Goal: Communication & Community: Answer question/provide support

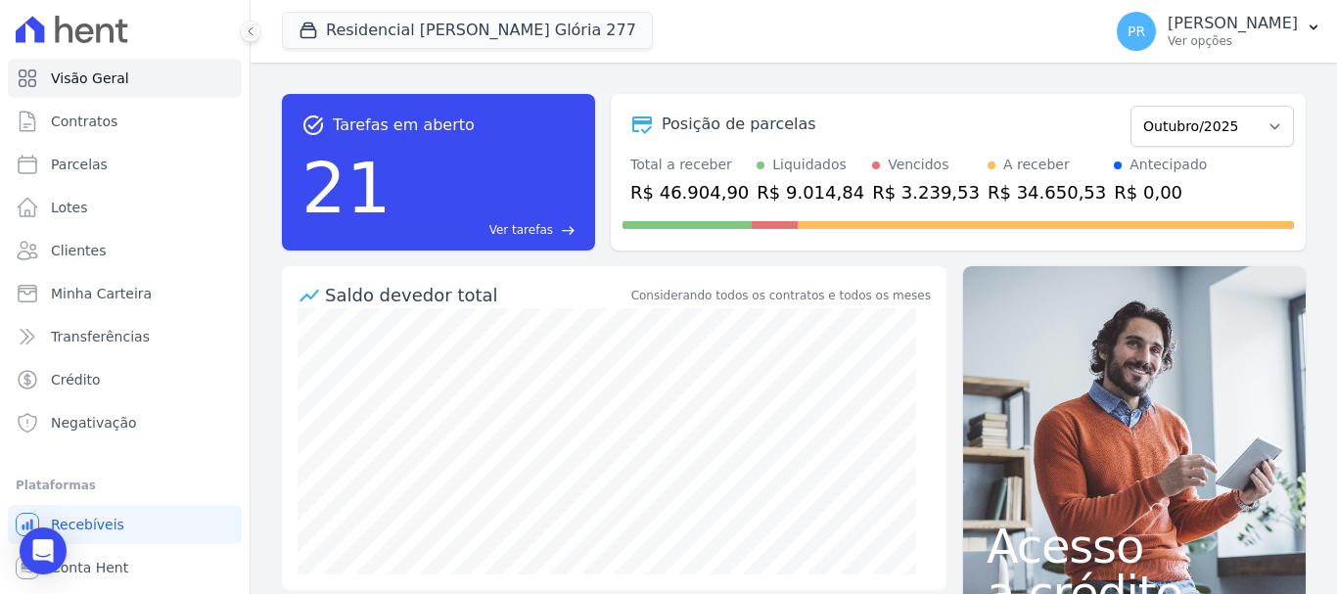
drag, startPoint x: 1238, startPoint y: 30, endPoint x: 1194, endPoint y: 149, distance: 126.3
click at [1237, 30] on p "[PERSON_NAME]" at bounding box center [1232, 24] width 130 height 20
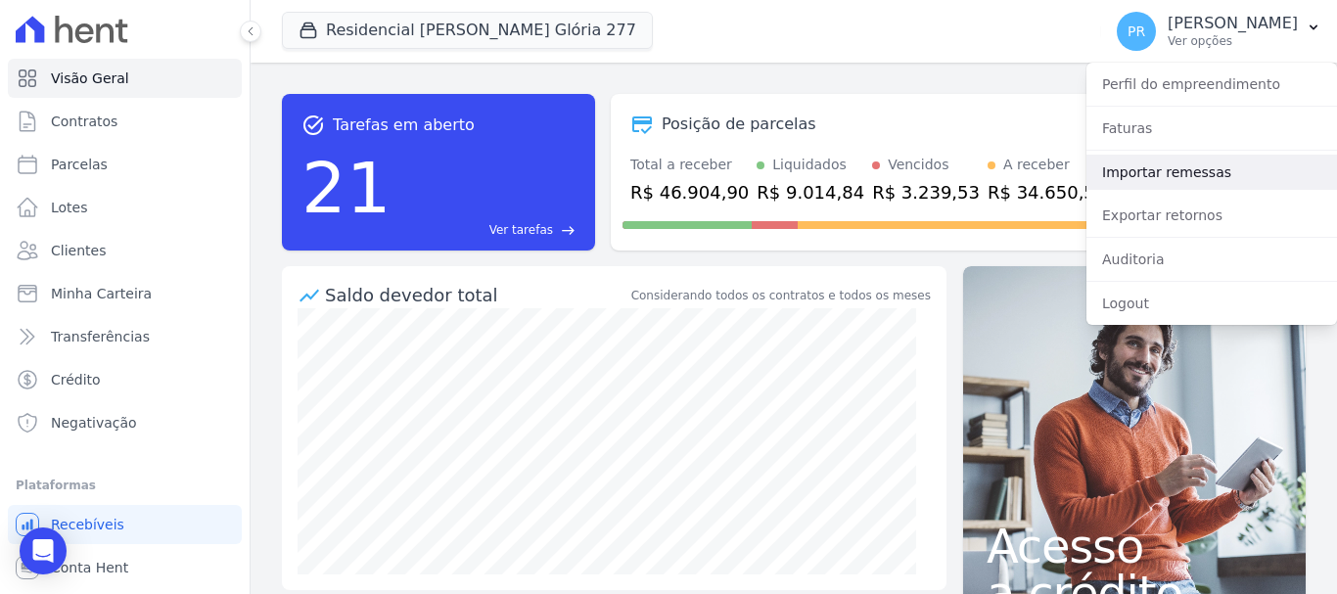
click at [1177, 172] on link "Importar remessas" at bounding box center [1211, 172] width 250 height 35
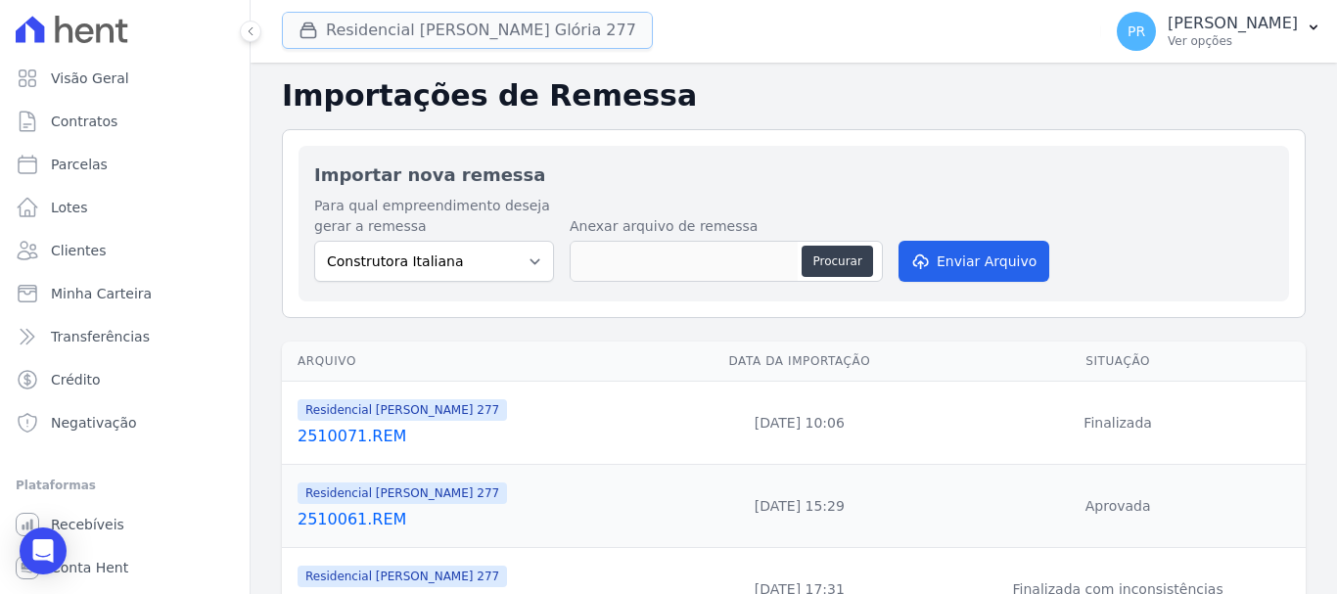
click at [436, 25] on button "Residencial [PERSON_NAME] Glória 277" at bounding box center [467, 30] width 371 height 37
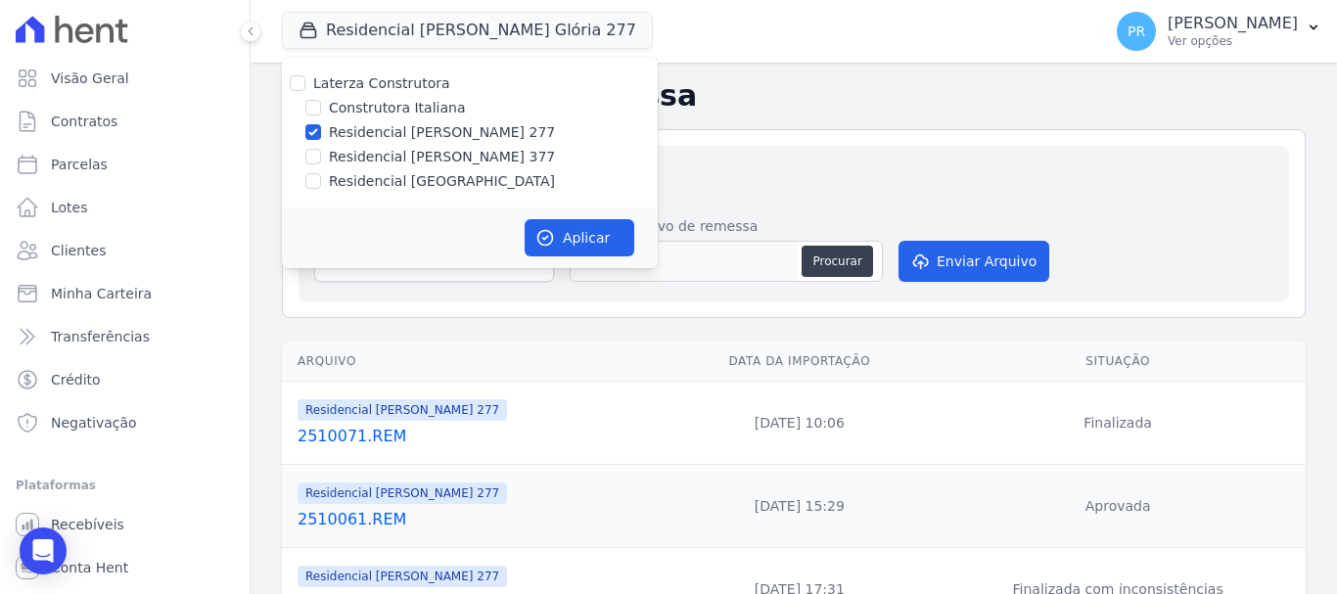
click at [395, 88] on label "Laterza Construtora" at bounding box center [381, 83] width 137 height 16
click at [305, 88] on input "Laterza Construtora" at bounding box center [298, 83] width 16 height 16
checkbox input "true"
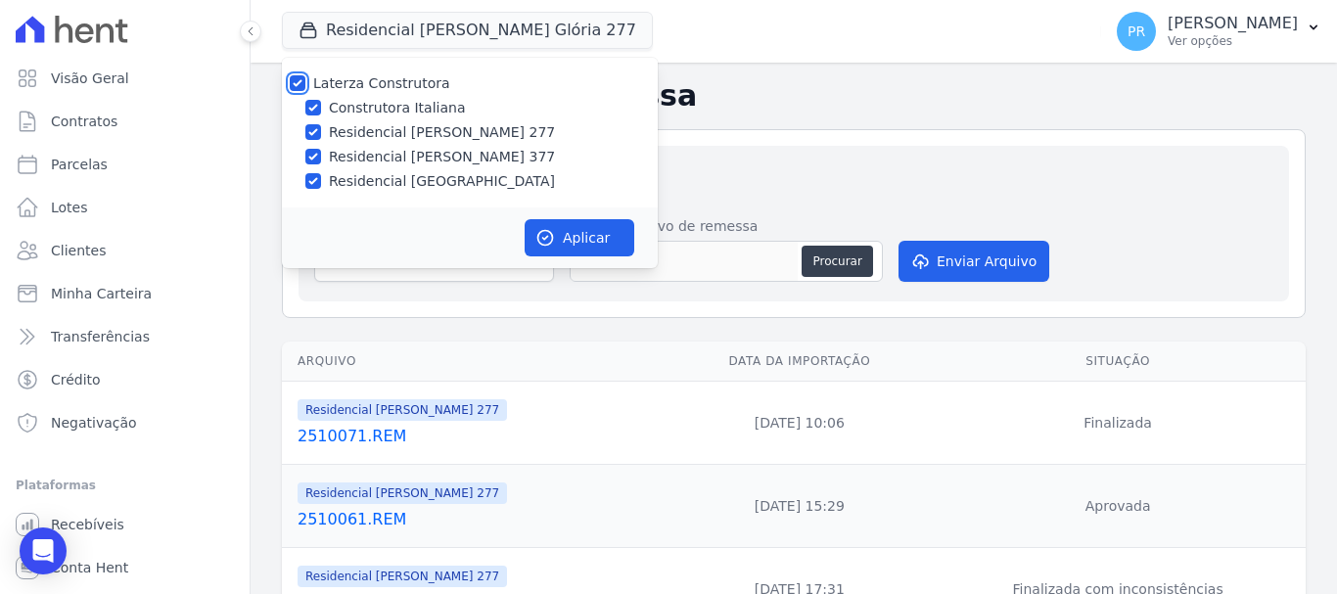
checkbox input "true"
click at [404, 110] on label "Construtora Italiana" at bounding box center [397, 108] width 136 height 21
click at [321, 110] on input "Construtora Italiana" at bounding box center [313, 108] width 16 height 16
checkbox input "false"
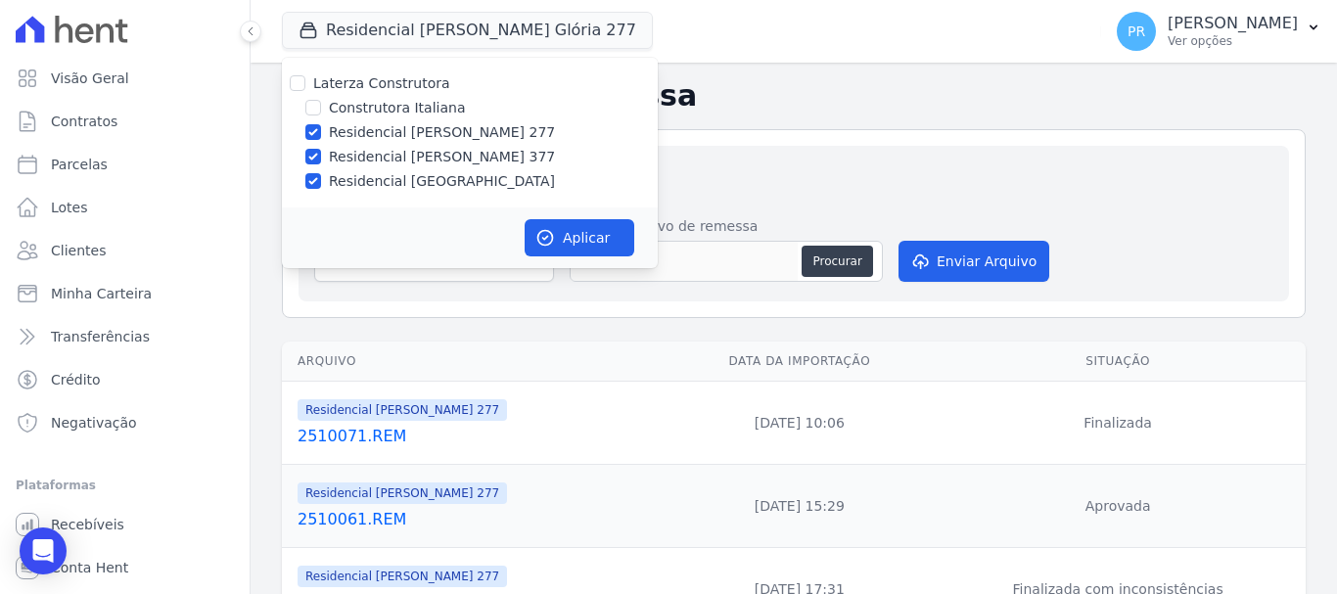
click at [924, 82] on h2 "Importações de Remessa" at bounding box center [793, 95] width 1023 height 35
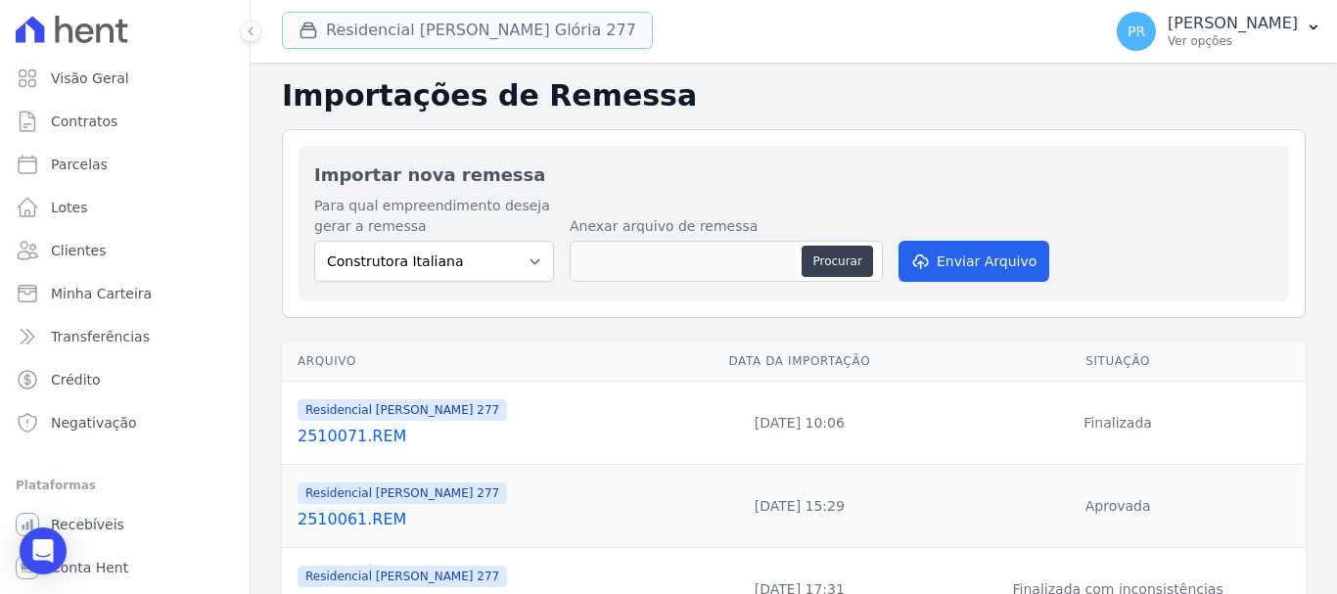
click at [471, 21] on button "Residencial Maria Da Glória 277" at bounding box center [467, 30] width 371 height 37
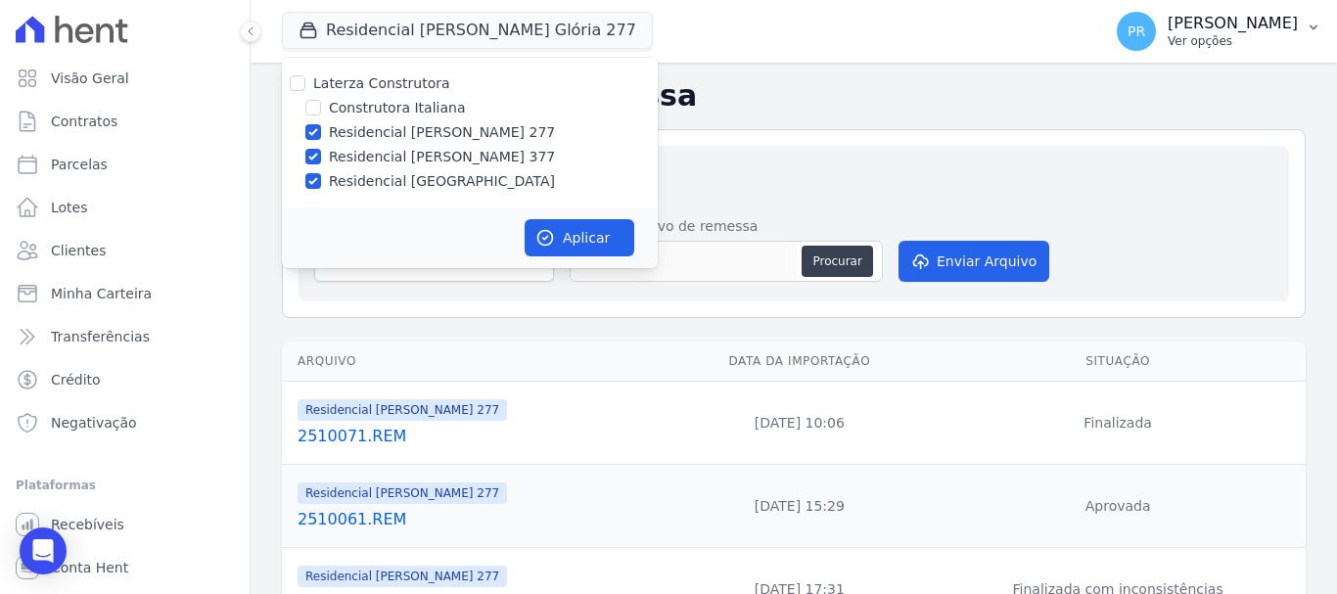
click at [1217, 21] on p "[PERSON_NAME]" at bounding box center [1232, 24] width 130 height 20
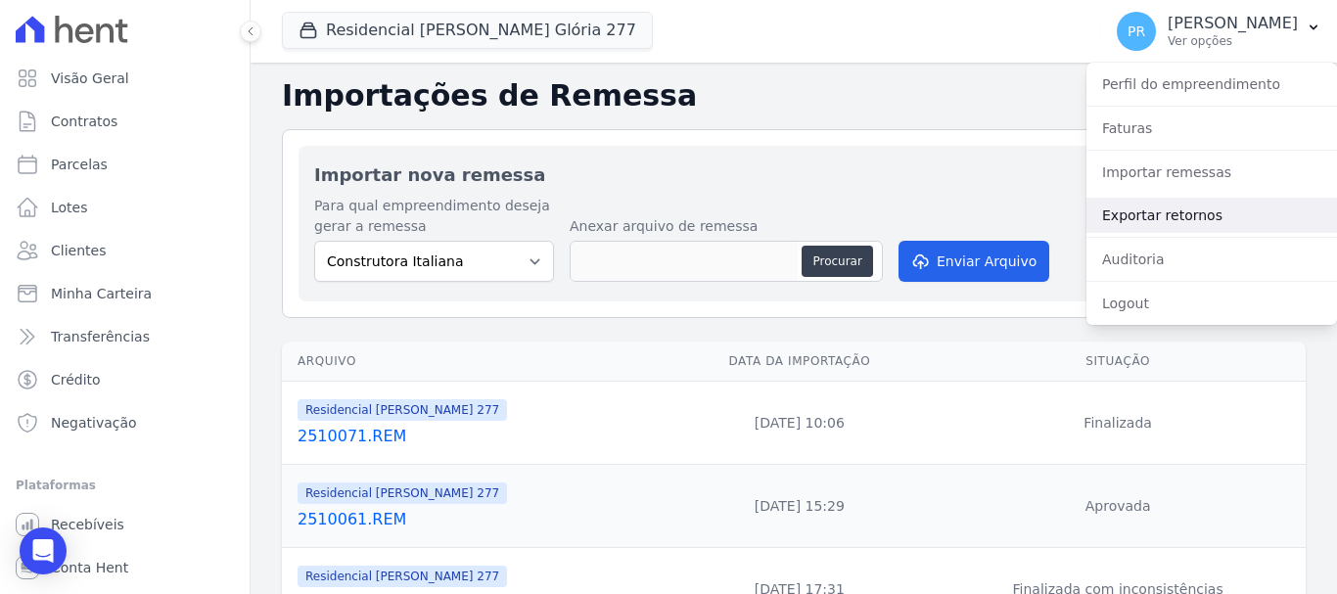
click at [1168, 211] on link "Exportar retornos" at bounding box center [1211, 215] width 250 height 35
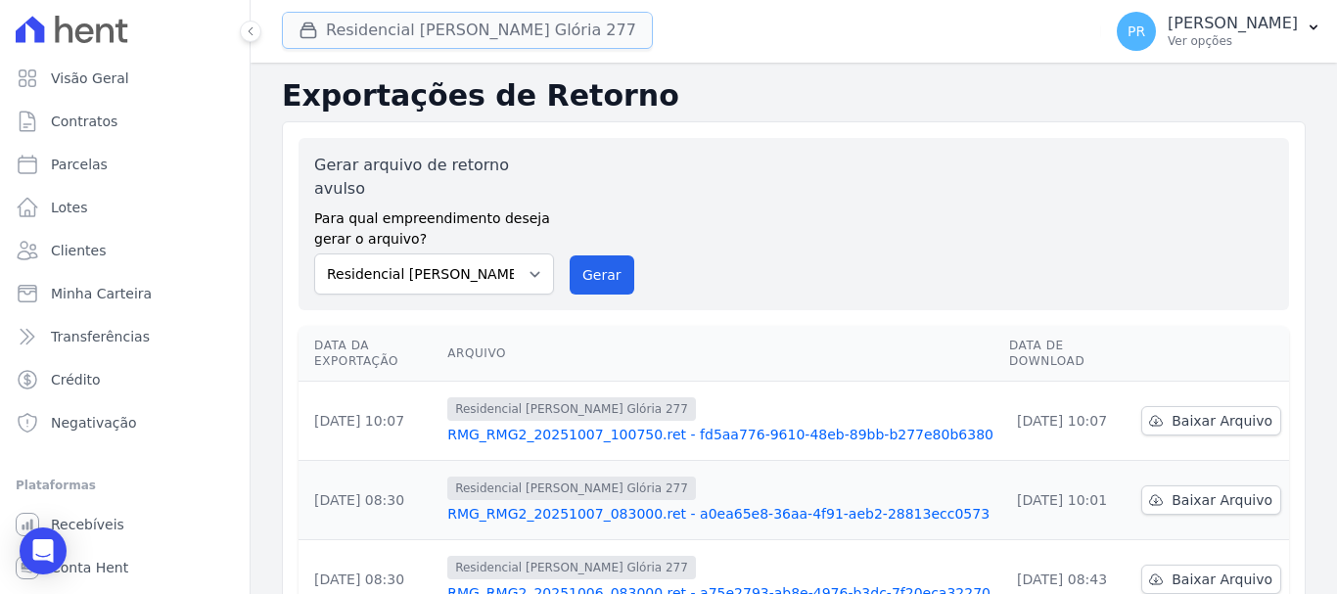
click at [510, 28] on button "Residencial Maria Da Glória 277" at bounding box center [467, 30] width 371 height 37
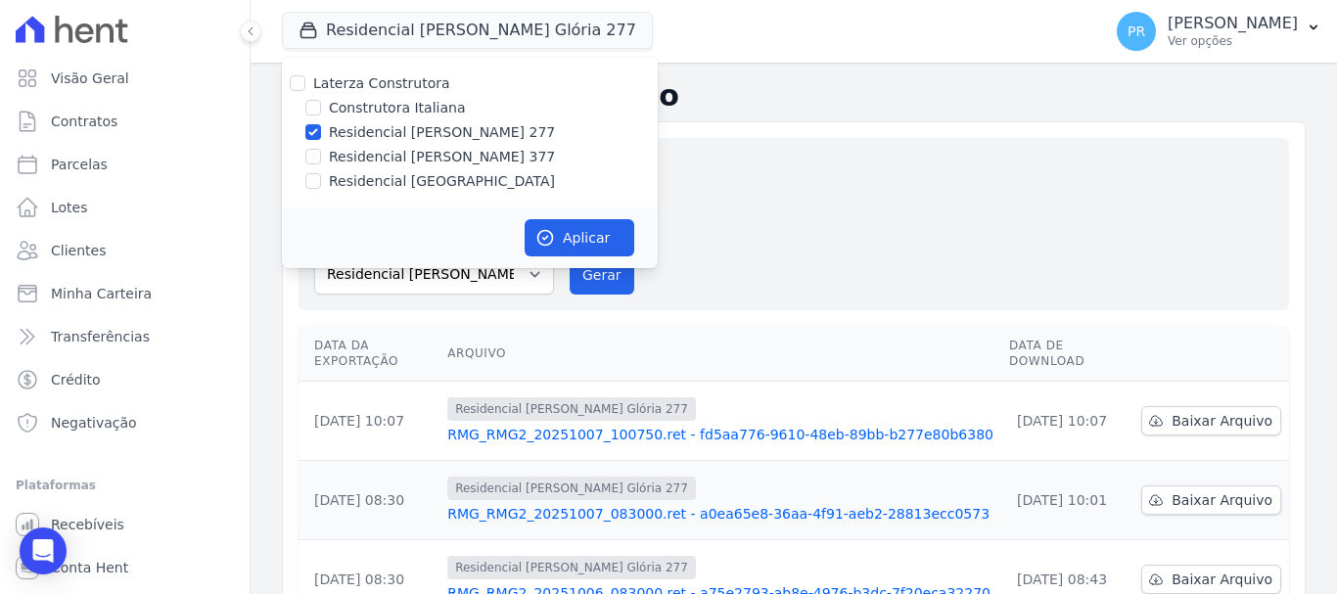
click at [416, 77] on label "Laterza Construtora" at bounding box center [381, 83] width 137 height 16
click at [305, 77] on input "Laterza Construtora" at bounding box center [298, 83] width 16 height 16
checkbox input "true"
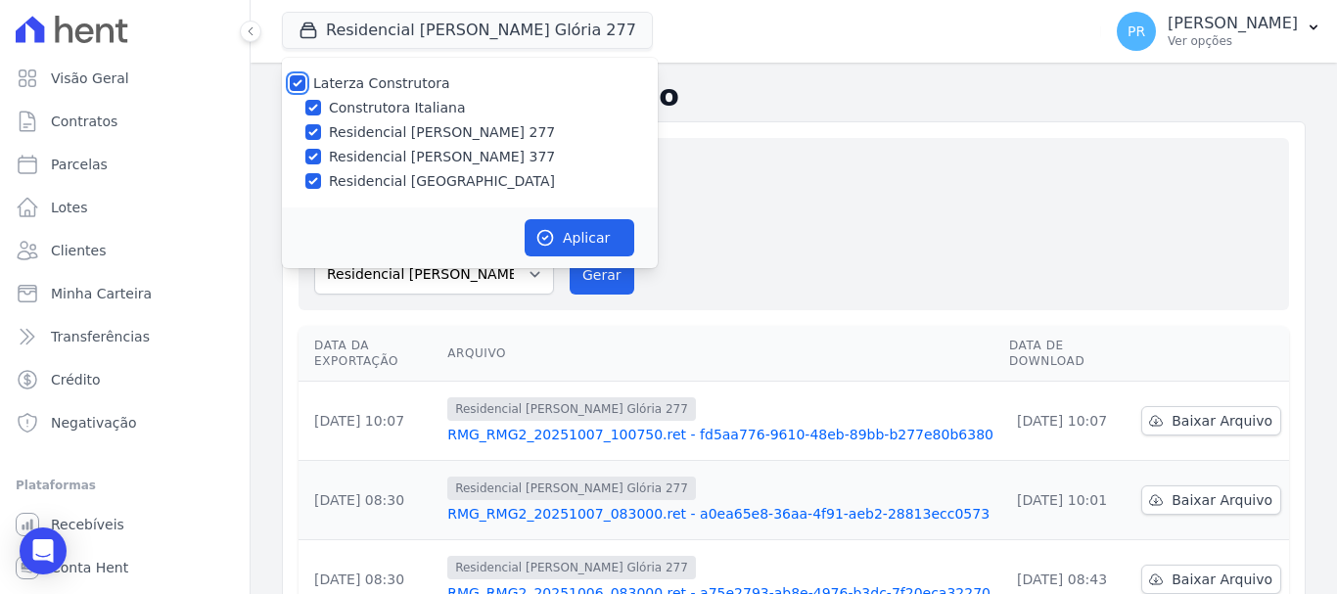
checkbox input "true"
click at [416, 79] on label "Laterza Construtora" at bounding box center [381, 83] width 137 height 16
click at [305, 79] on input "Laterza Construtora" at bounding box center [298, 83] width 16 height 16
checkbox input "false"
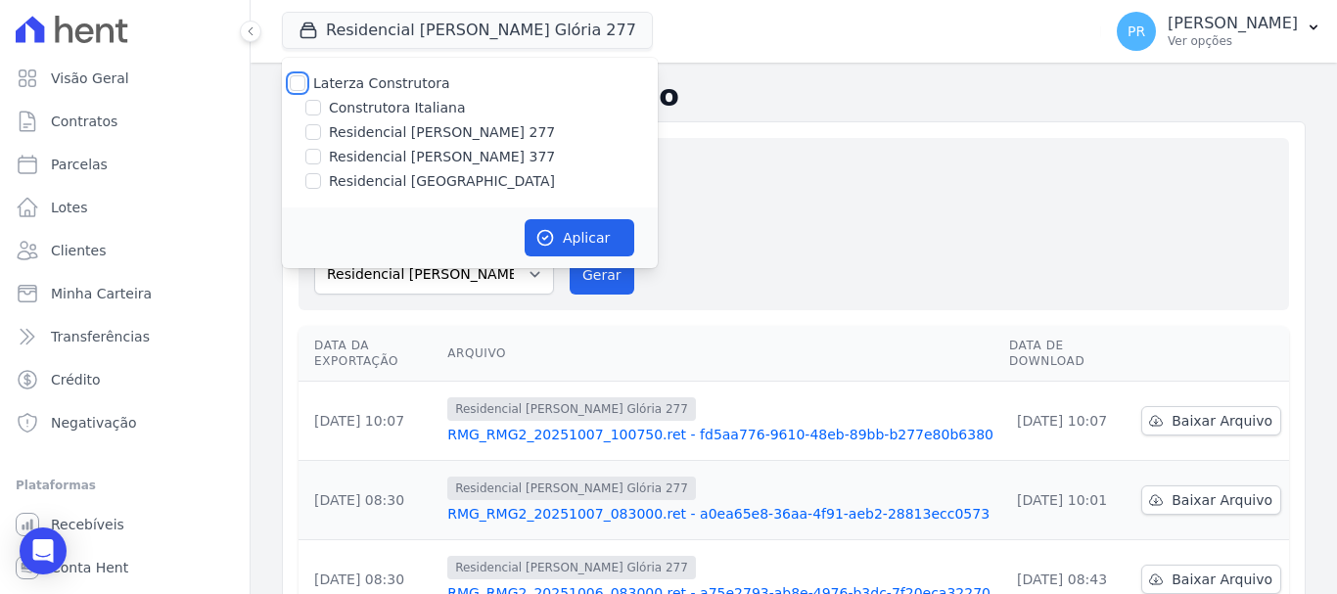
checkbox input "false"
click at [422, 114] on label "Construtora Italiana" at bounding box center [397, 108] width 136 height 21
click at [321, 114] on input "Construtora Italiana" at bounding box center [313, 108] width 16 height 16
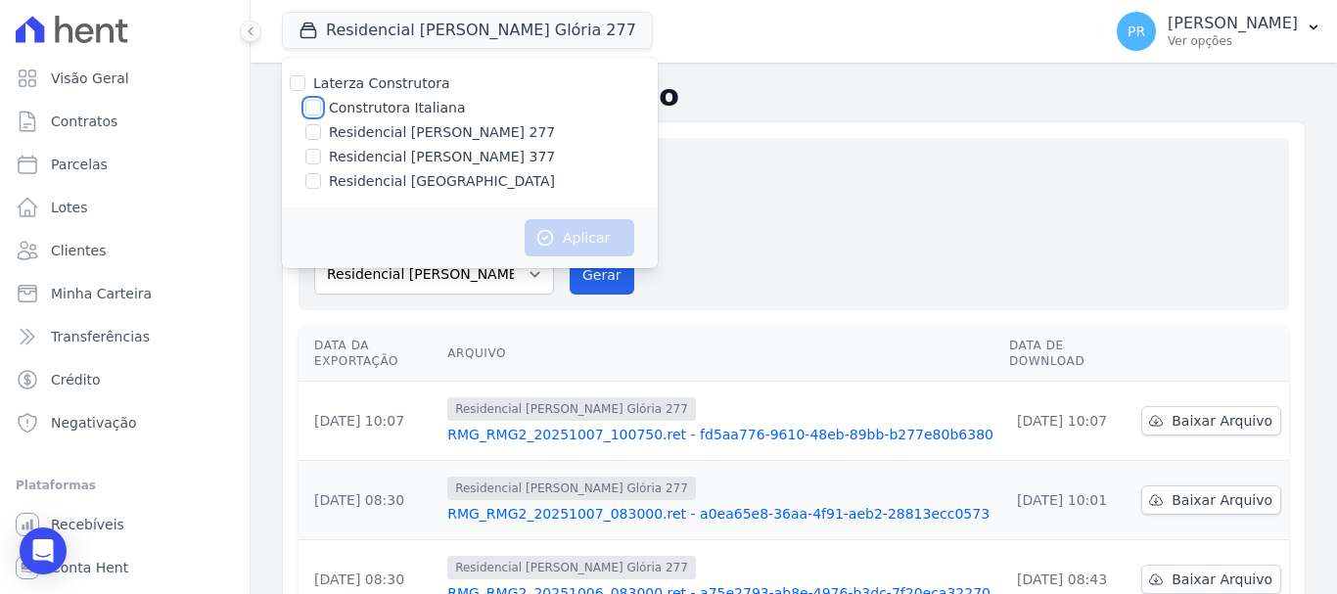
checkbox input "true"
click at [568, 241] on button "Aplicar" at bounding box center [579, 237] width 110 height 37
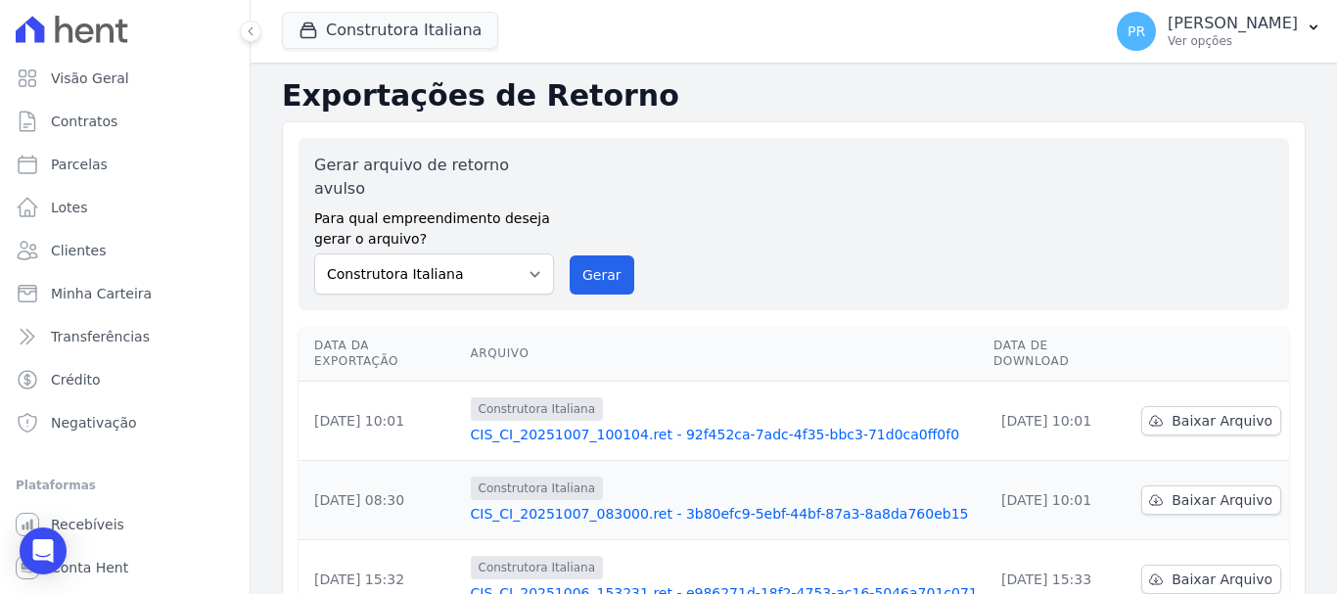
click at [841, 425] on link "CIS_CI_20251007_100104.ret - 92f452ca-7adc-4f35-bbc3-71d0ca0ff0f0" at bounding box center [724, 435] width 507 height 20
click at [718, 504] on link "CIS_CI_20251007_083000.ret - 3b80efc9-5ebf-44bf-87a3-8a8da760eb15" at bounding box center [724, 514] width 507 height 20
click at [110, 124] on span "Contratos" at bounding box center [84, 122] width 67 height 20
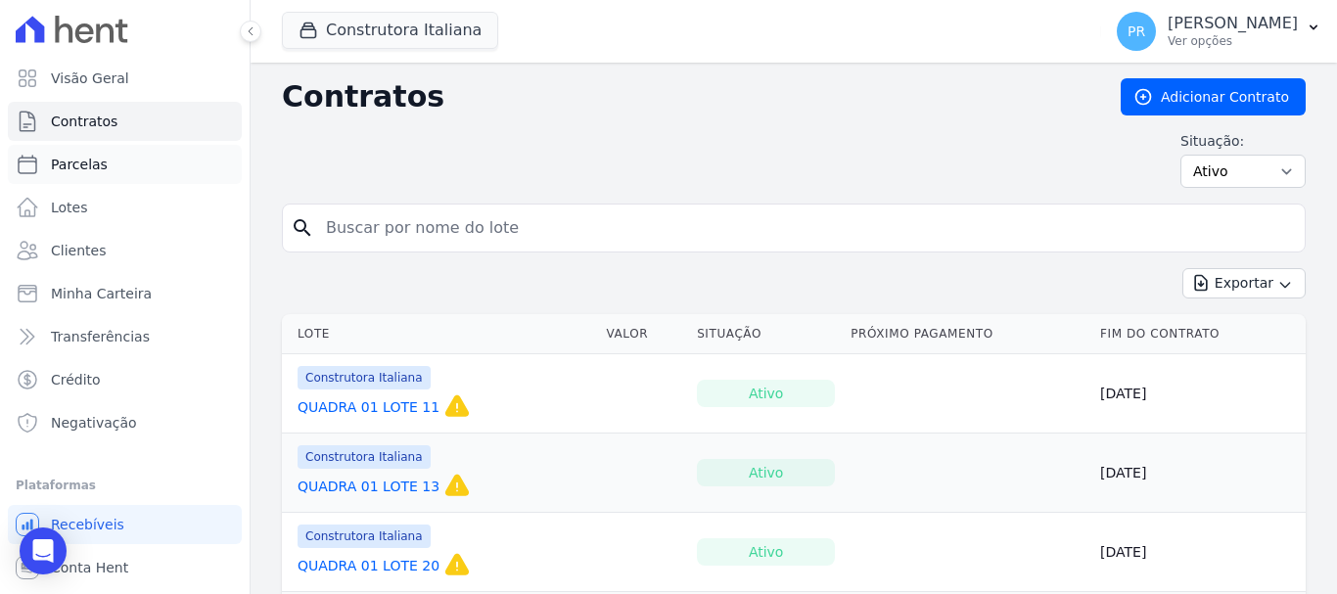
click at [110, 169] on link "Parcelas" at bounding box center [125, 164] width 234 height 39
select select
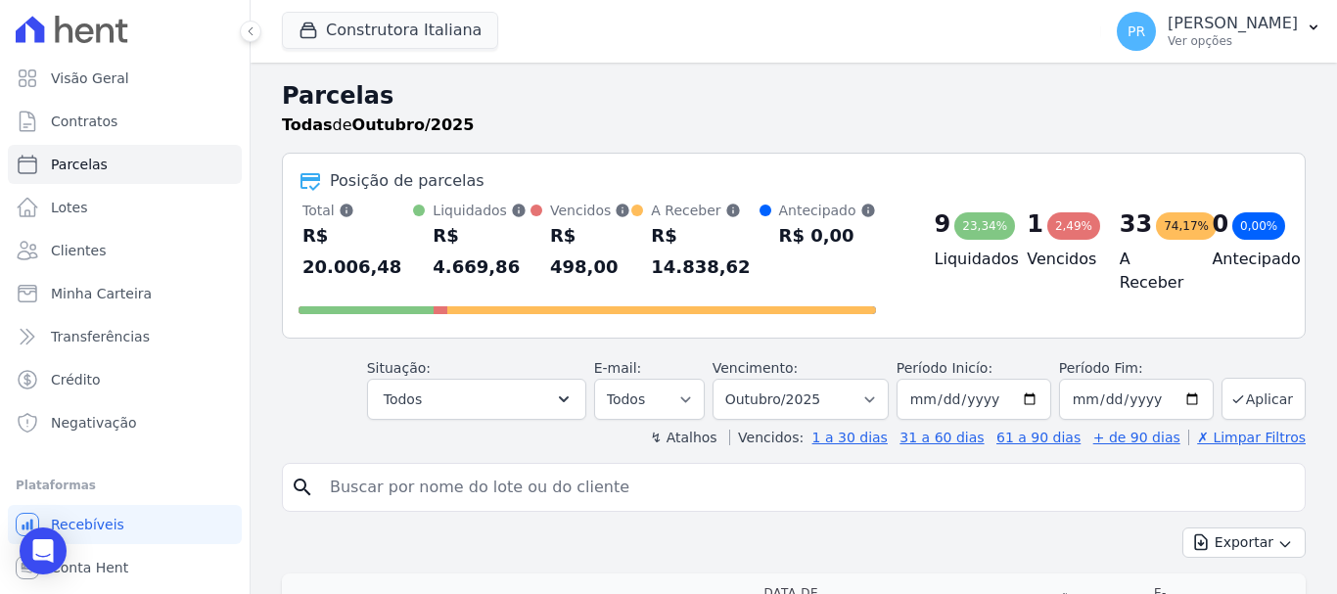
click at [529, 472] on input "search" at bounding box center [807, 487] width 978 height 39
type input "daniela pauli"
select select
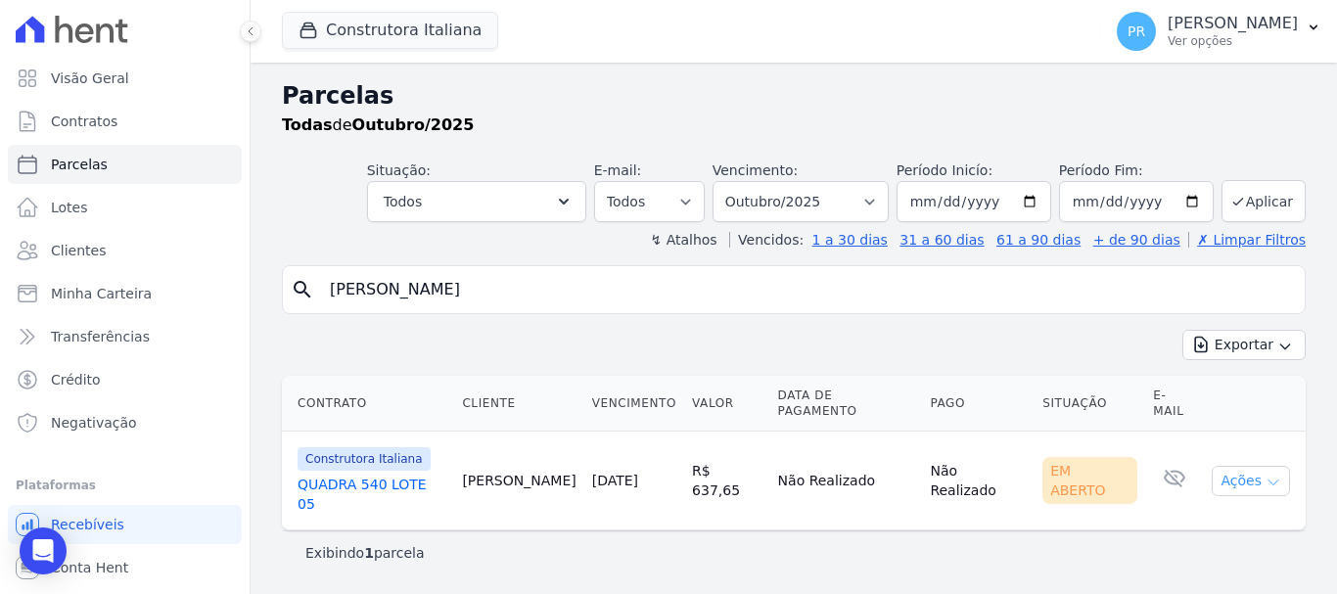
click at [1284, 466] on button "Ações" at bounding box center [1250, 481] width 78 height 30
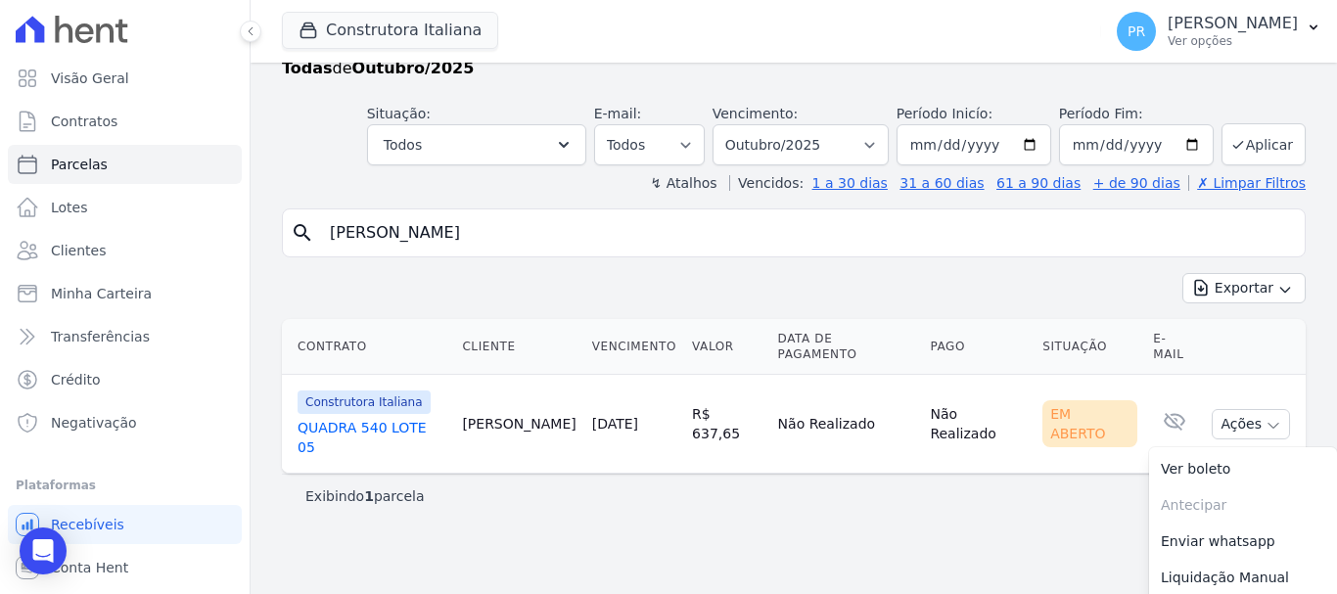
scroll to position [73, 0]
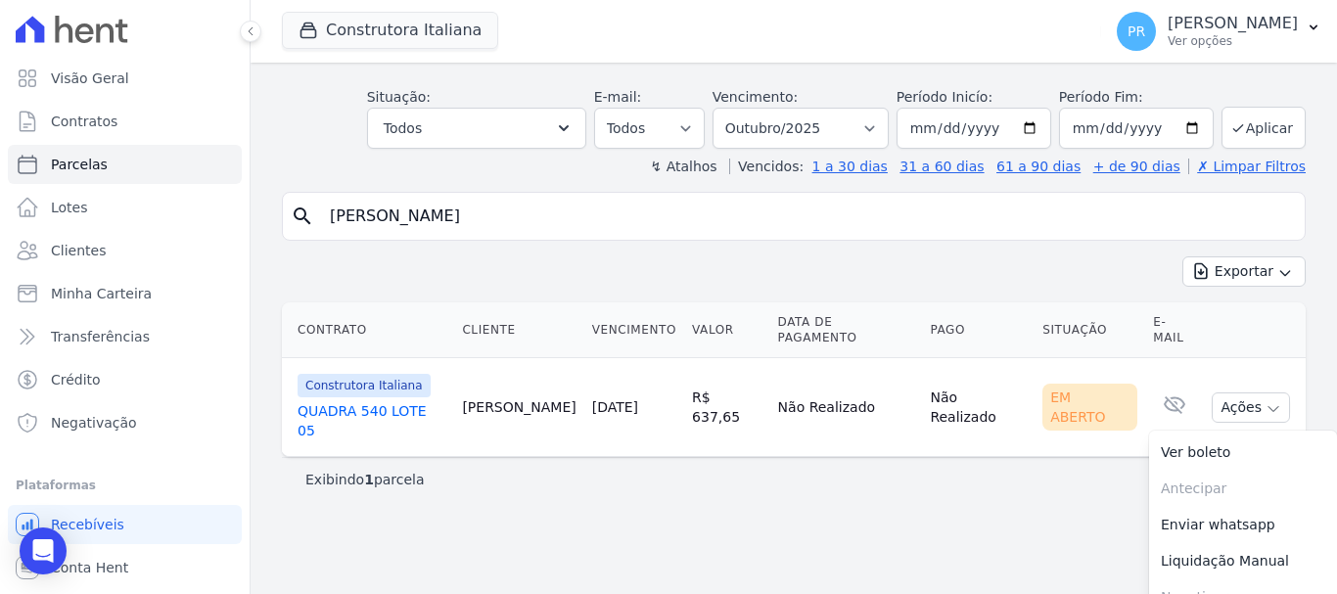
click at [669, 470] on div "Exibindo 1 parcela" at bounding box center [793, 480] width 977 height 20
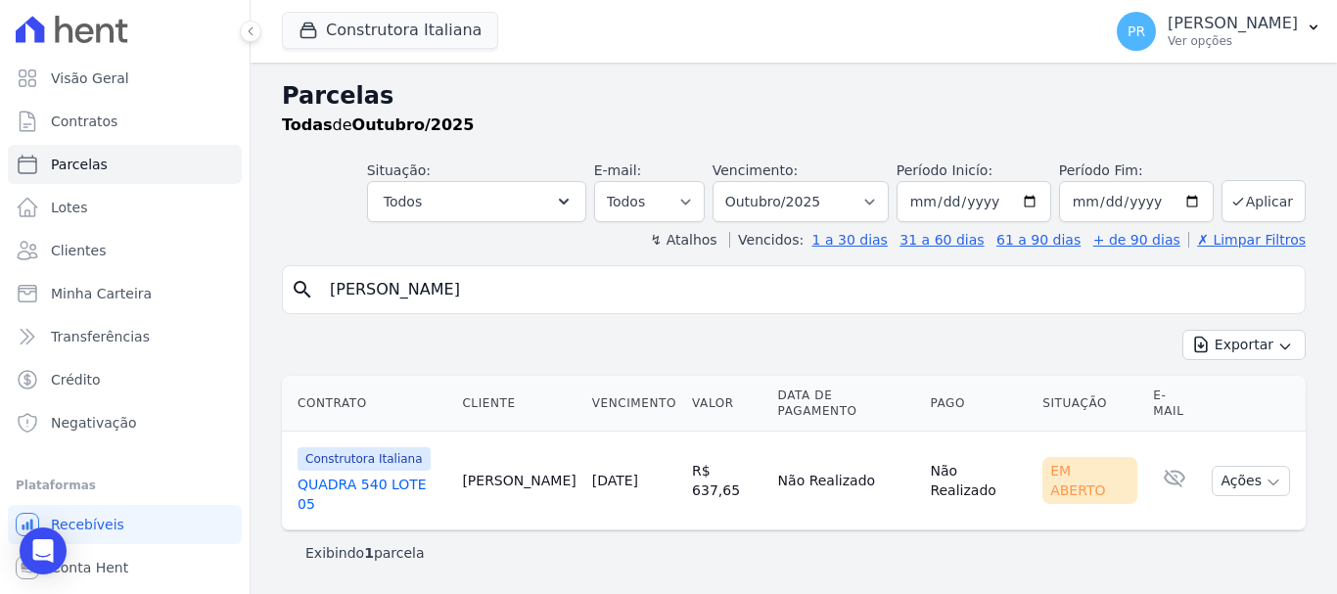
click at [394, 475] on link "QUADRA 540 LOTE 05" at bounding box center [371, 494] width 149 height 39
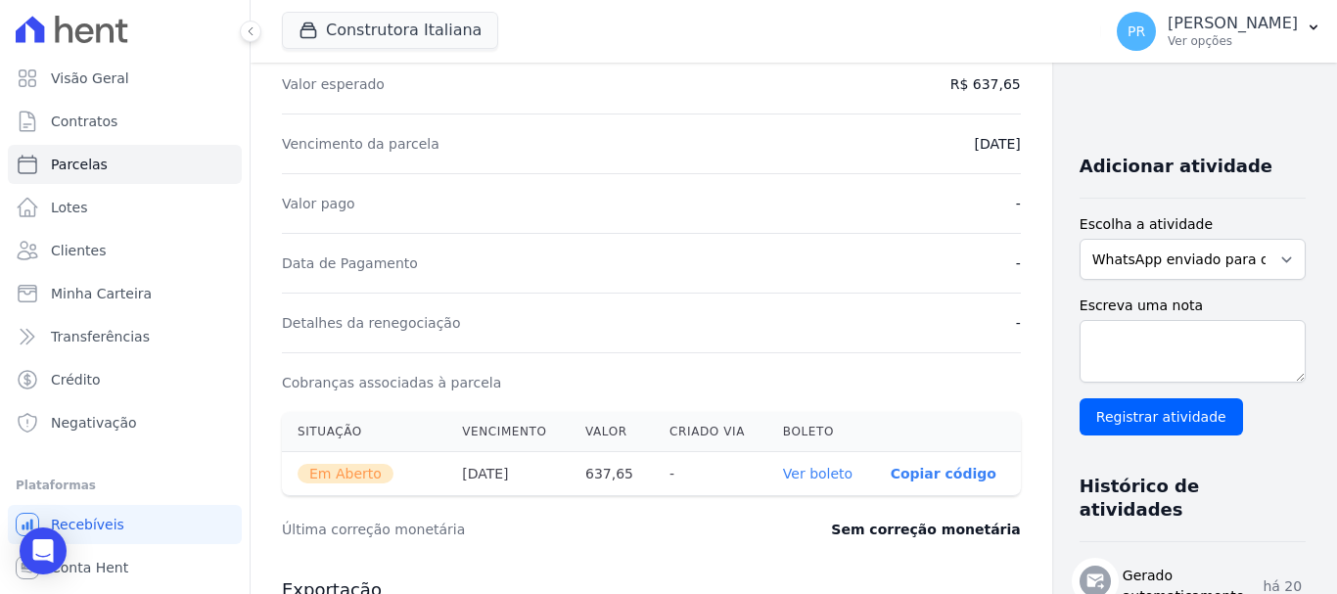
scroll to position [391, 0]
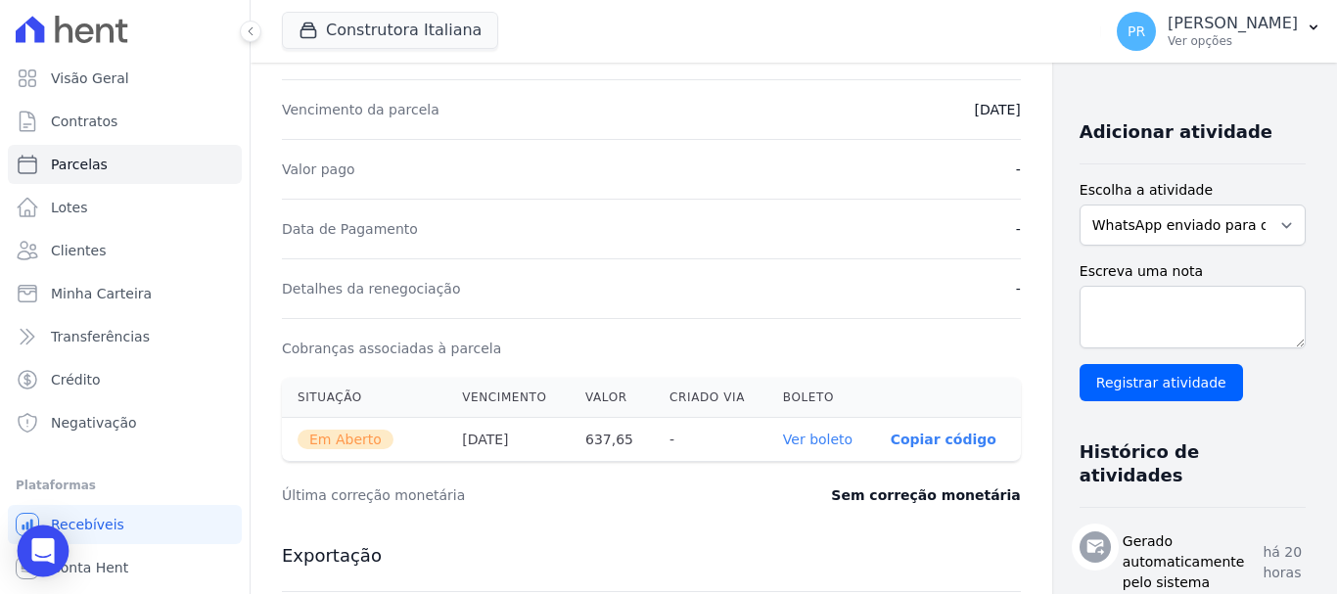
click at [55, 544] on div "Open Intercom Messenger" at bounding box center [44, 551] width 52 height 52
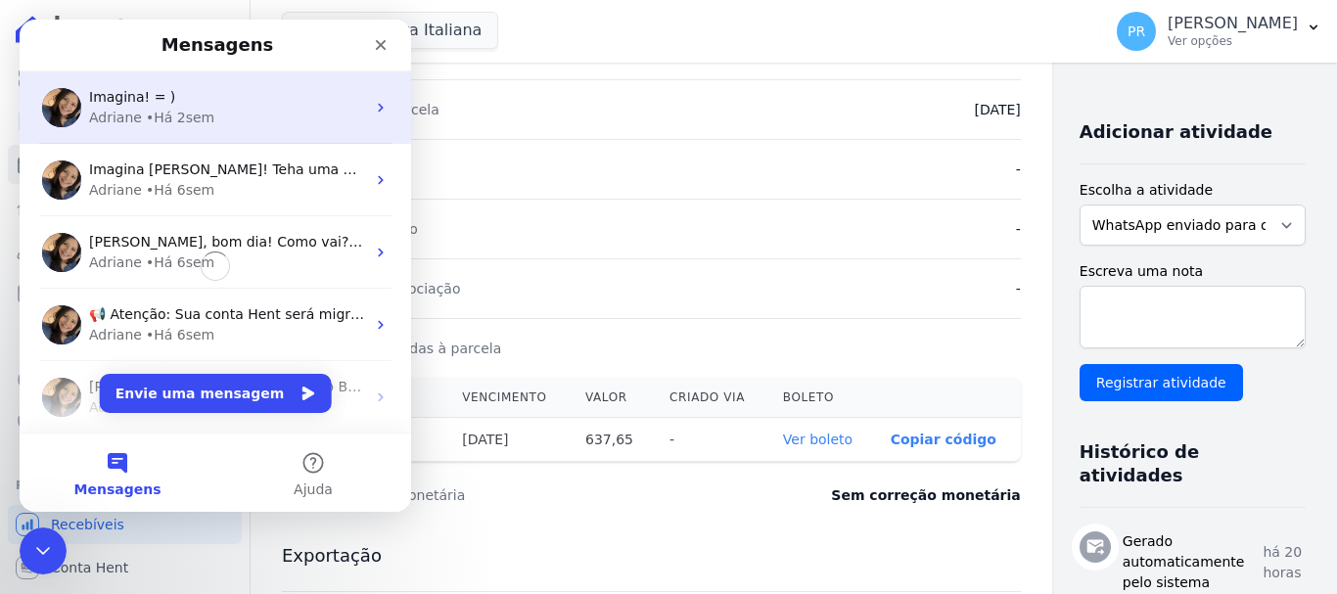
scroll to position [0, 0]
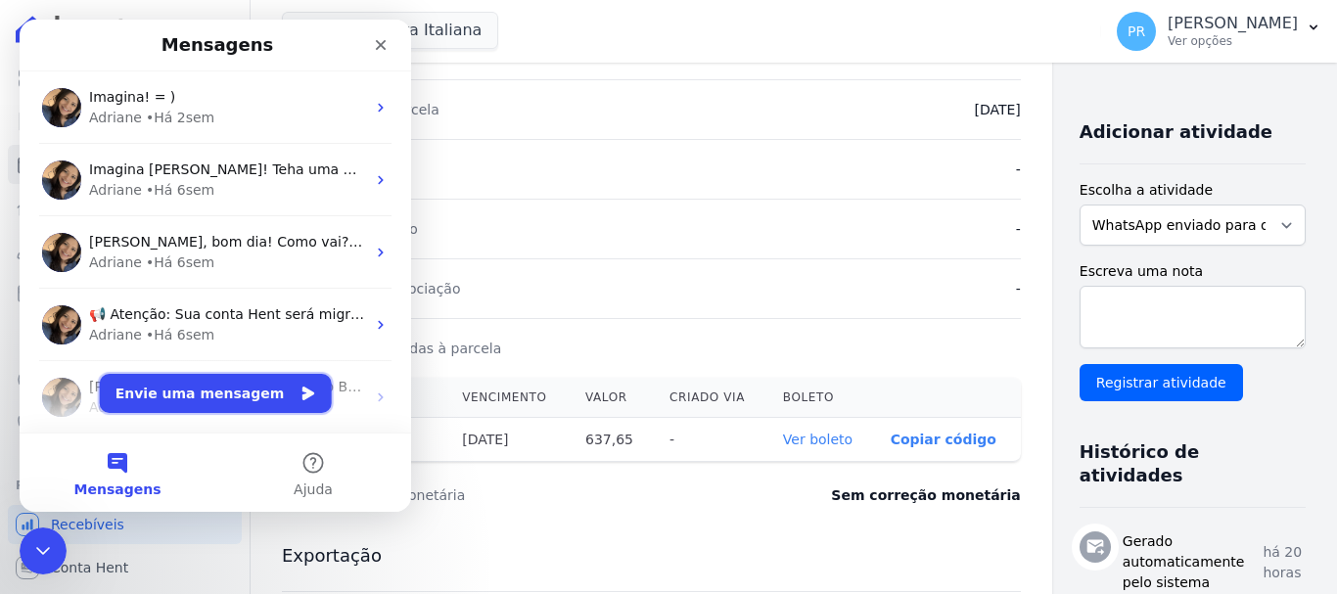
click at [223, 388] on button "Envie uma mensagem" at bounding box center [216, 393] width 232 height 39
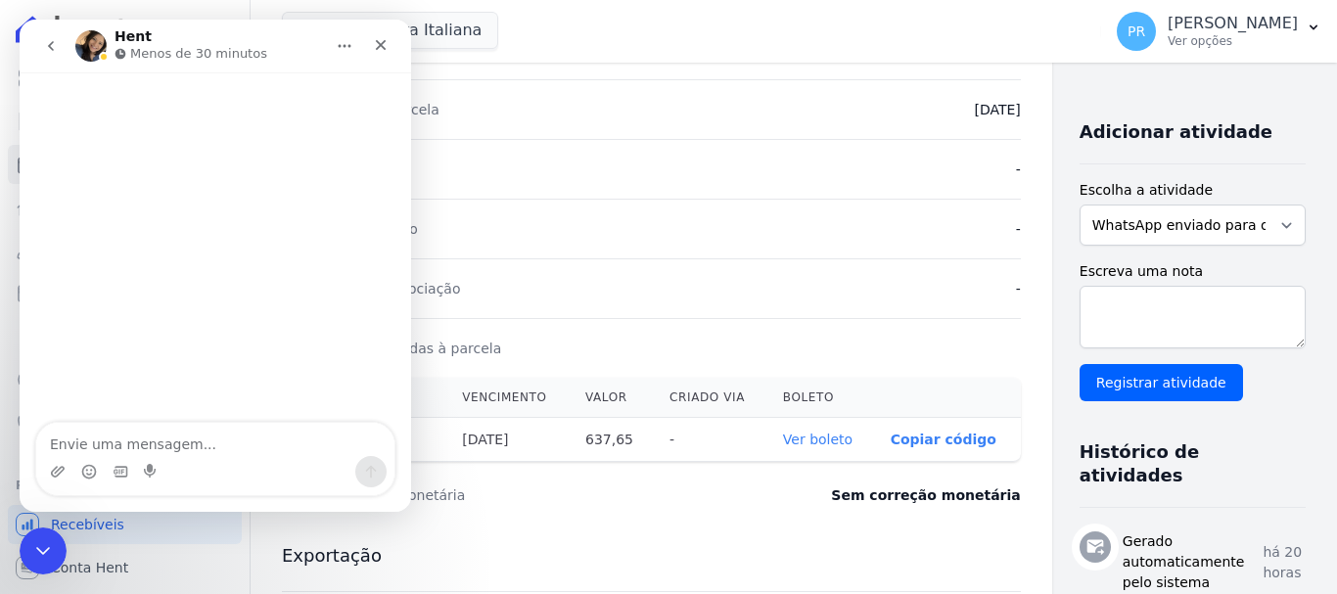
click at [254, 445] on textarea "Envie uma mensagem..." at bounding box center [215, 439] width 358 height 33
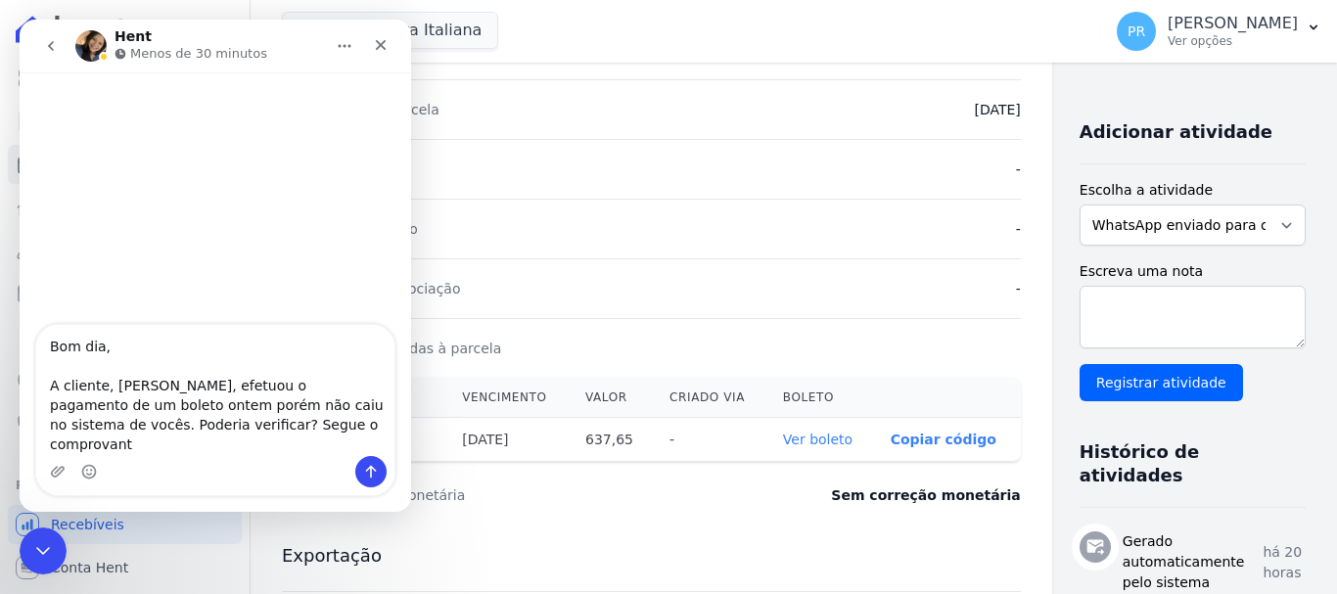
type textarea "Bom dia, A cliente, Daniela Paulino dos Santos, efetuou o pagamento de um bolet…"
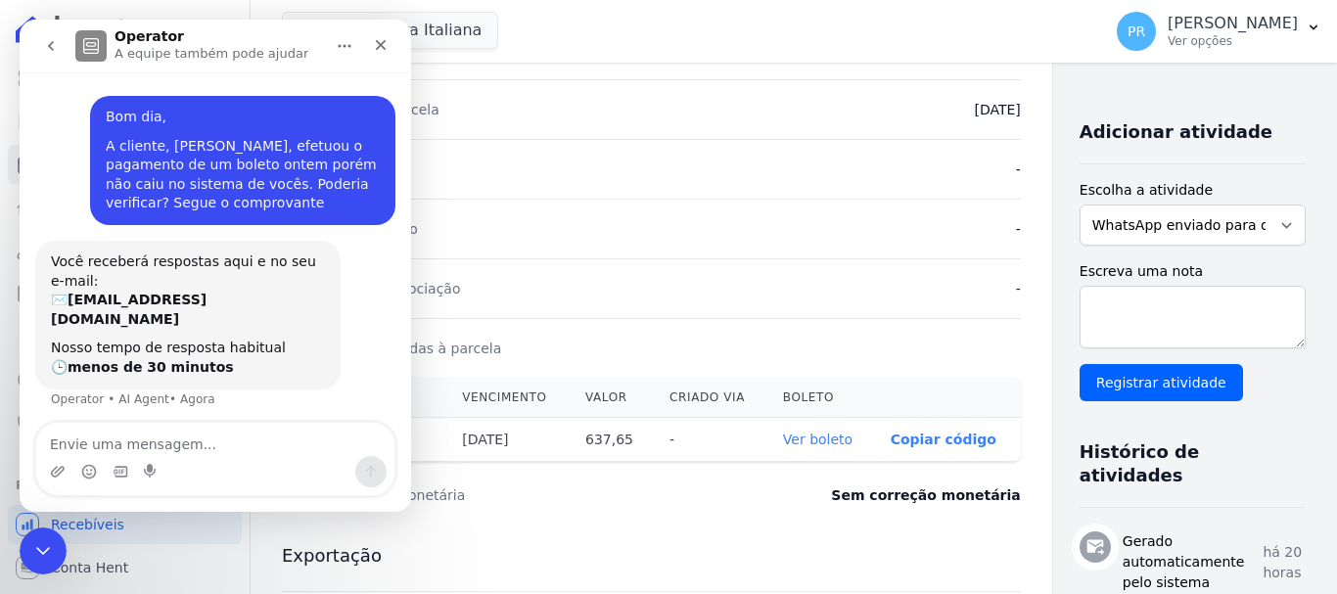
click at [52, 462] on div "Messenger da Intercom" at bounding box center [58, 471] width 16 height 31
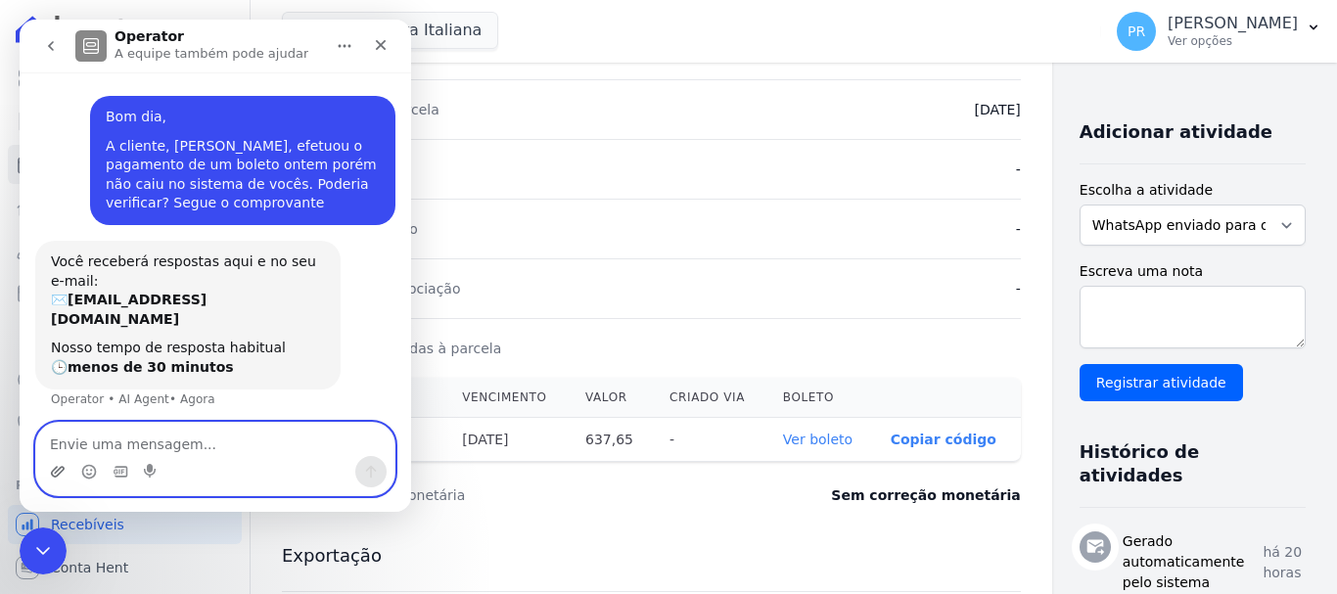
click at [61, 475] on icon "Upload do anexo" at bounding box center [58, 472] width 16 height 16
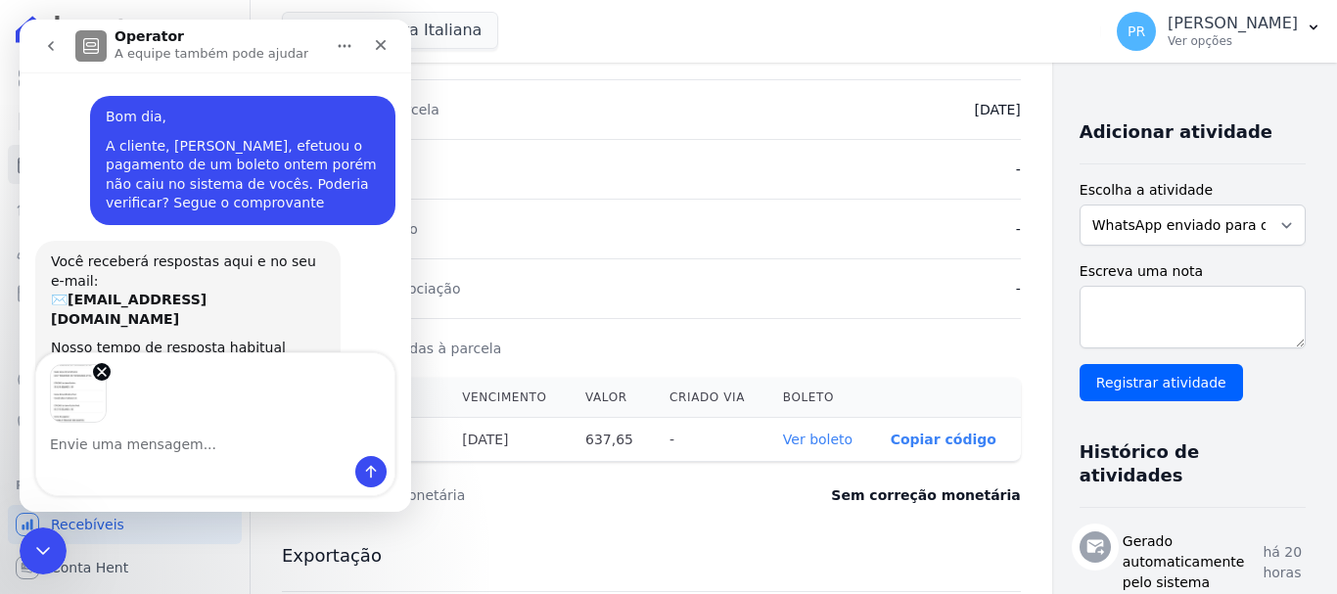
scroll to position [58, 0]
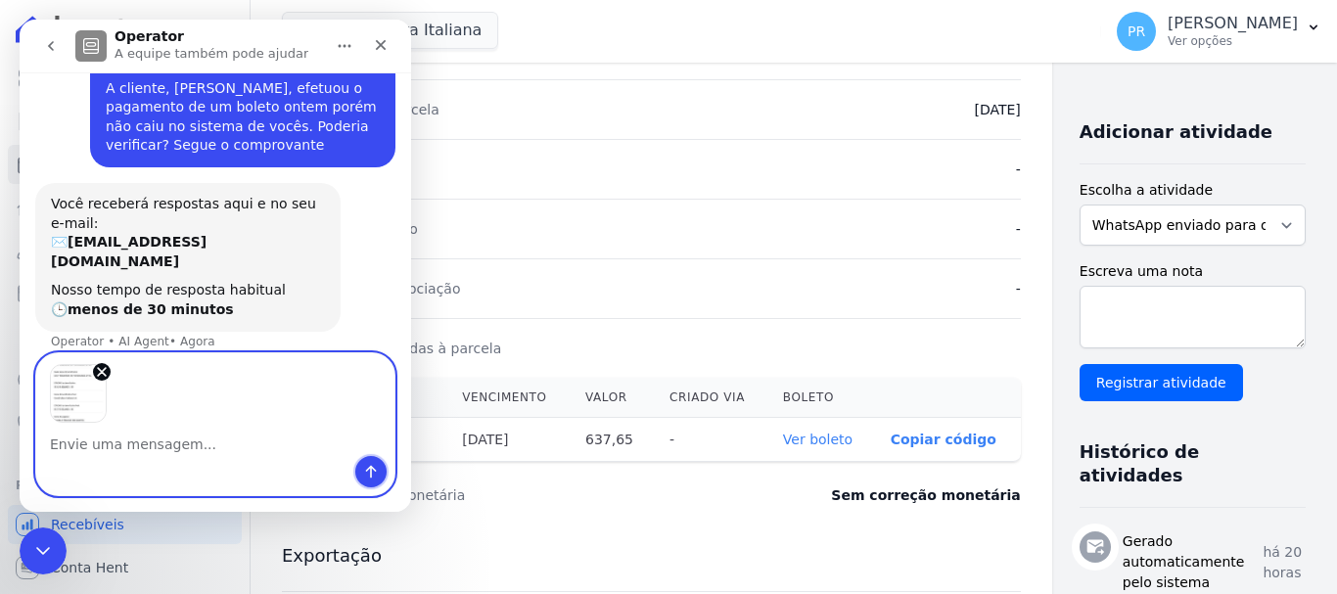
click at [372, 476] on icon "Enviar uma mensagem" at bounding box center [371, 472] width 16 height 16
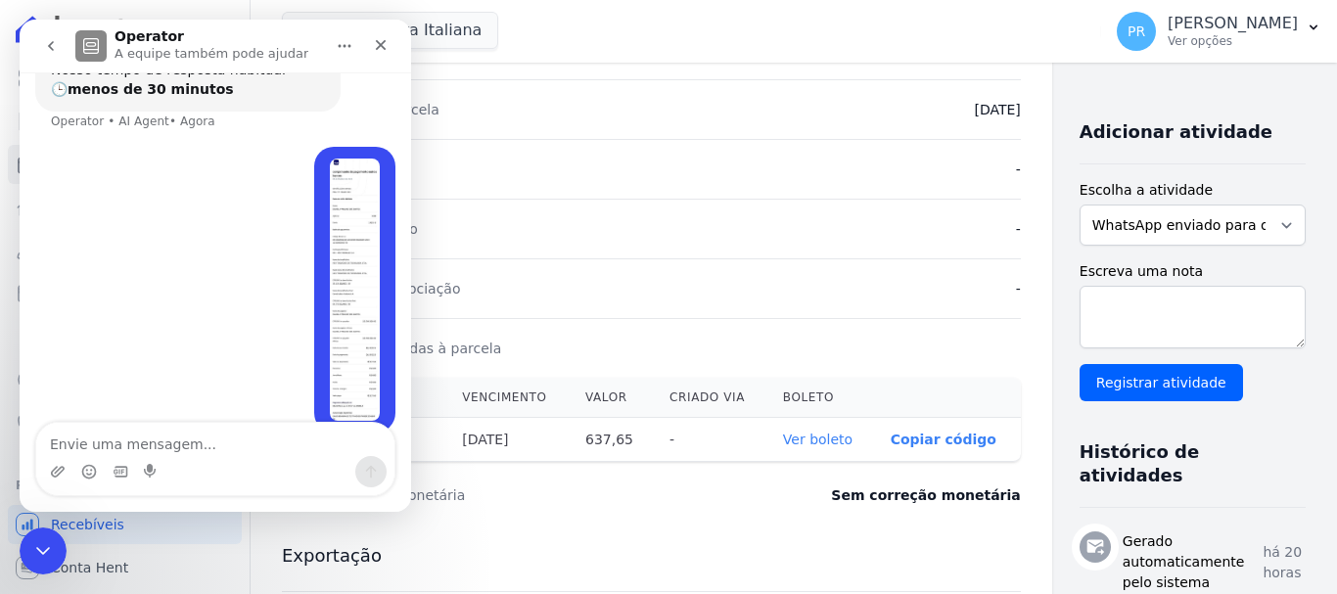
scroll to position [290, 0]
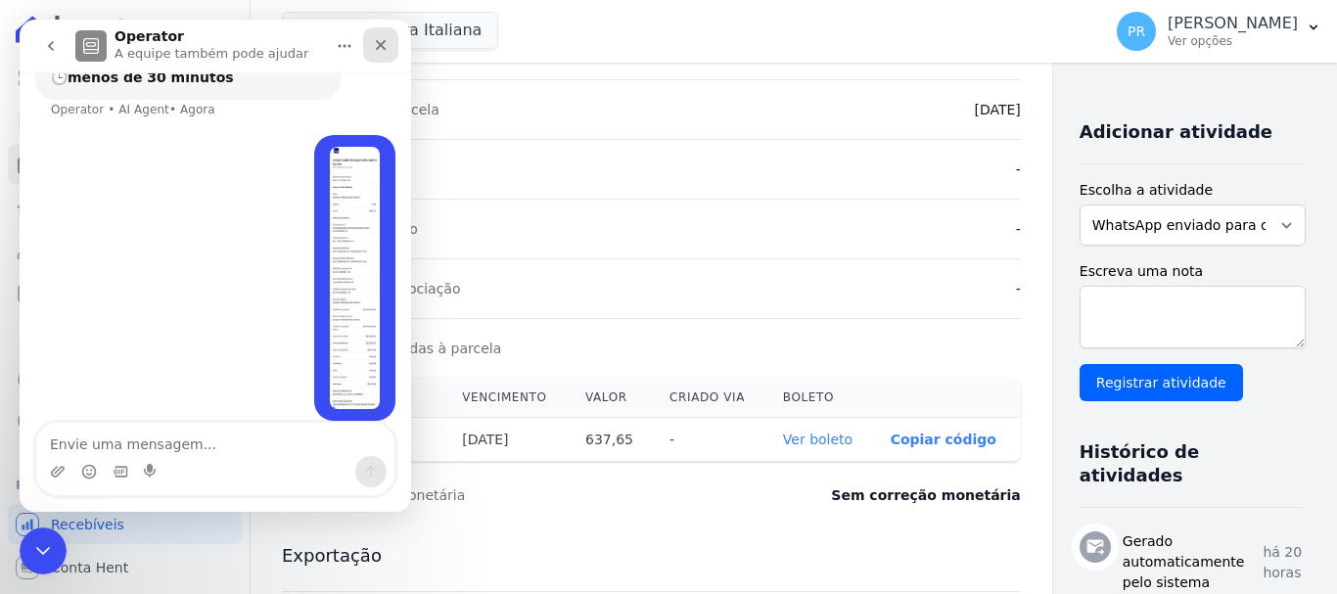
click at [382, 56] on div "Fechar" at bounding box center [380, 44] width 35 height 35
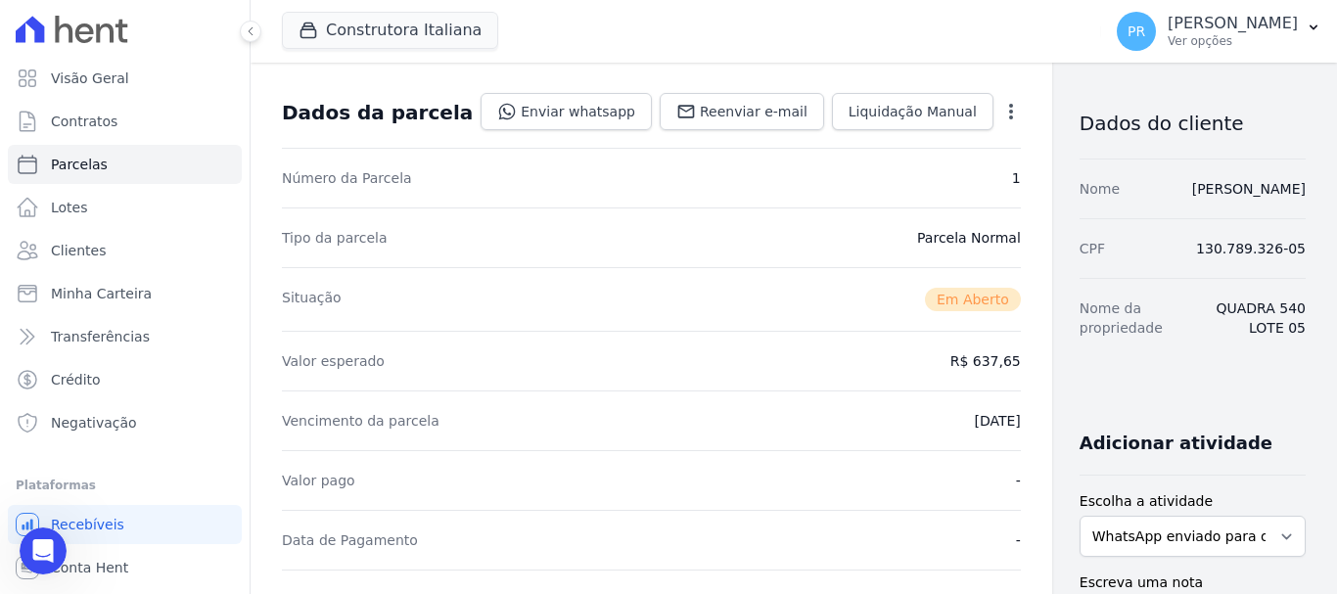
scroll to position [0, 0]
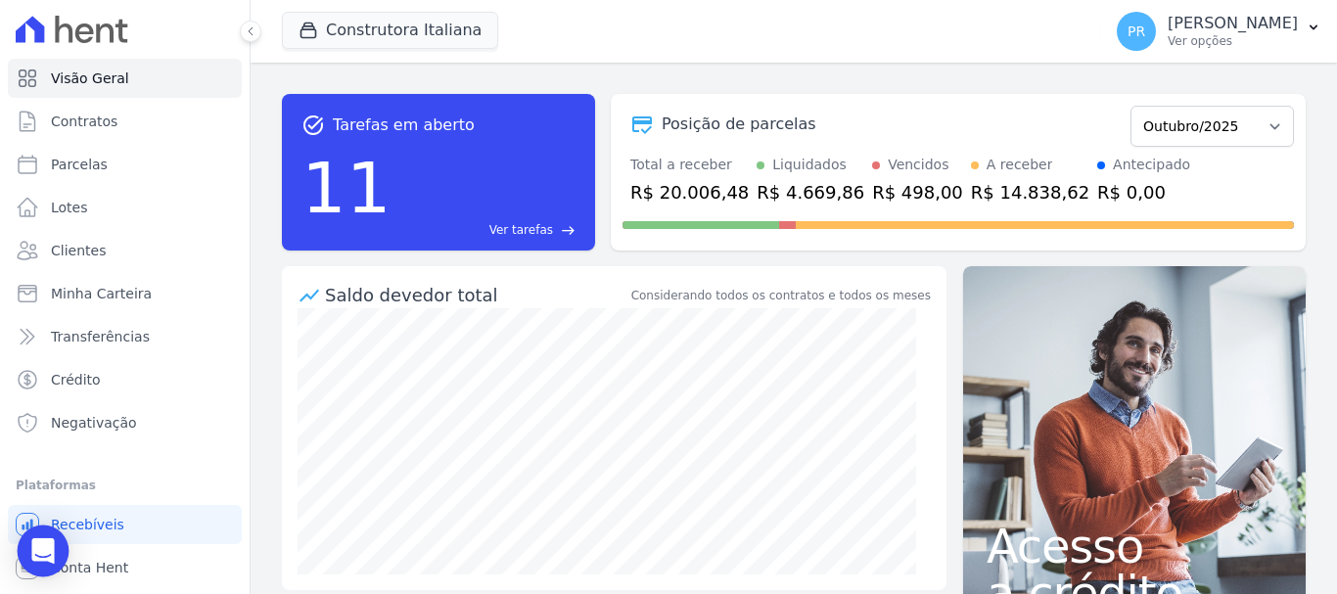
click at [55, 561] on icon "Open Intercom Messenger" at bounding box center [42, 550] width 25 height 25
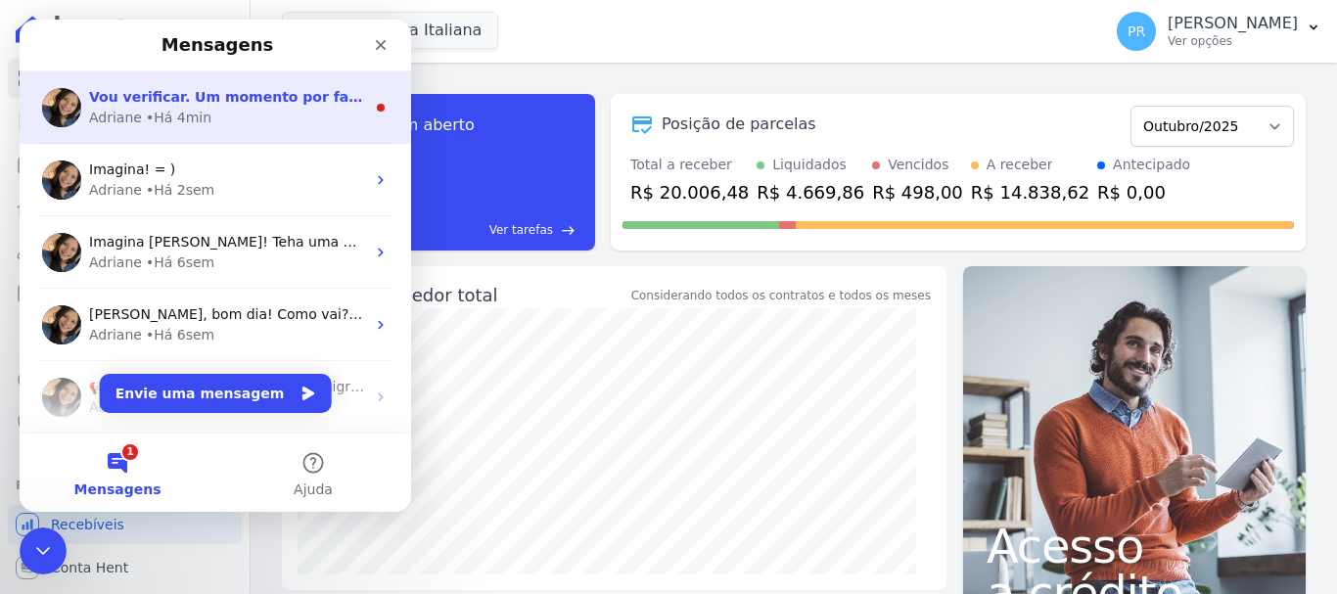
click at [266, 105] on span "Vou verificar. Um momento por favor" at bounding box center [231, 97] width 285 height 16
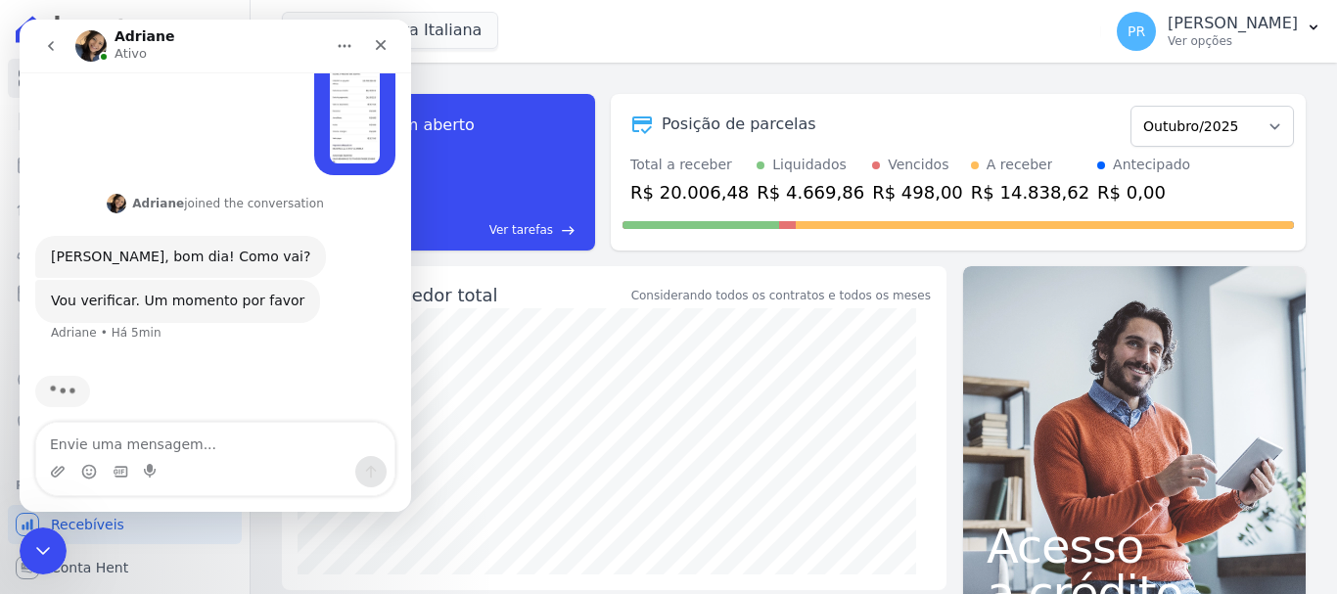
scroll to position [437, 0]
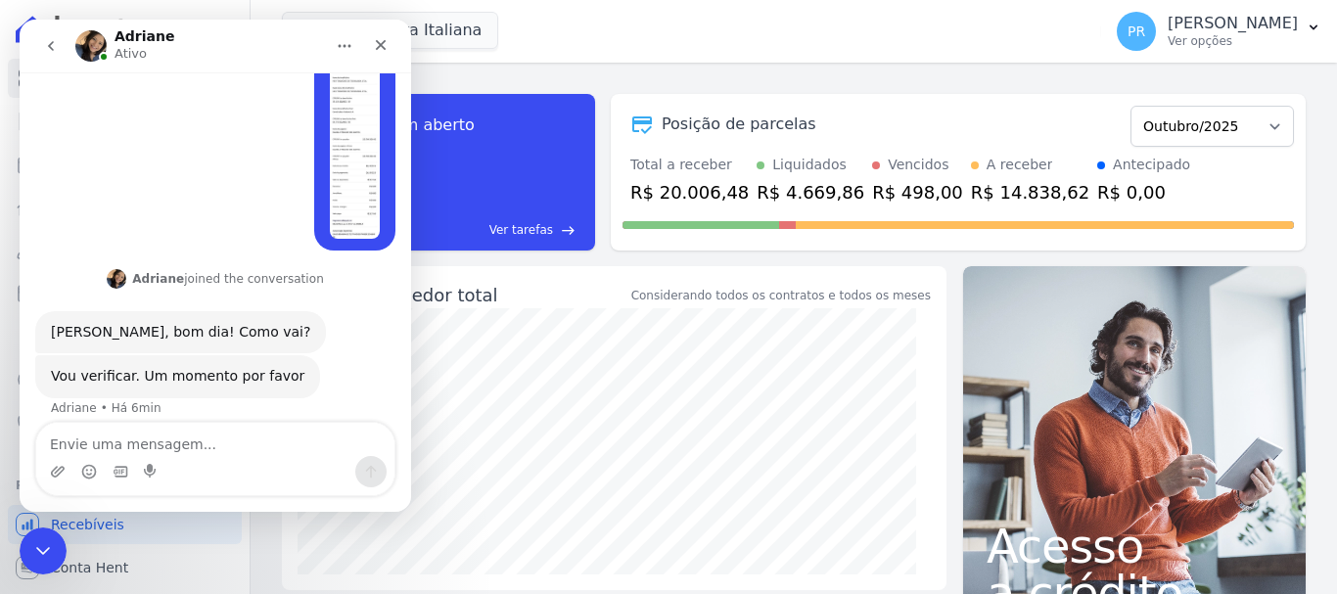
click at [46, 45] on icon "go back" at bounding box center [51, 46] width 16 height 16
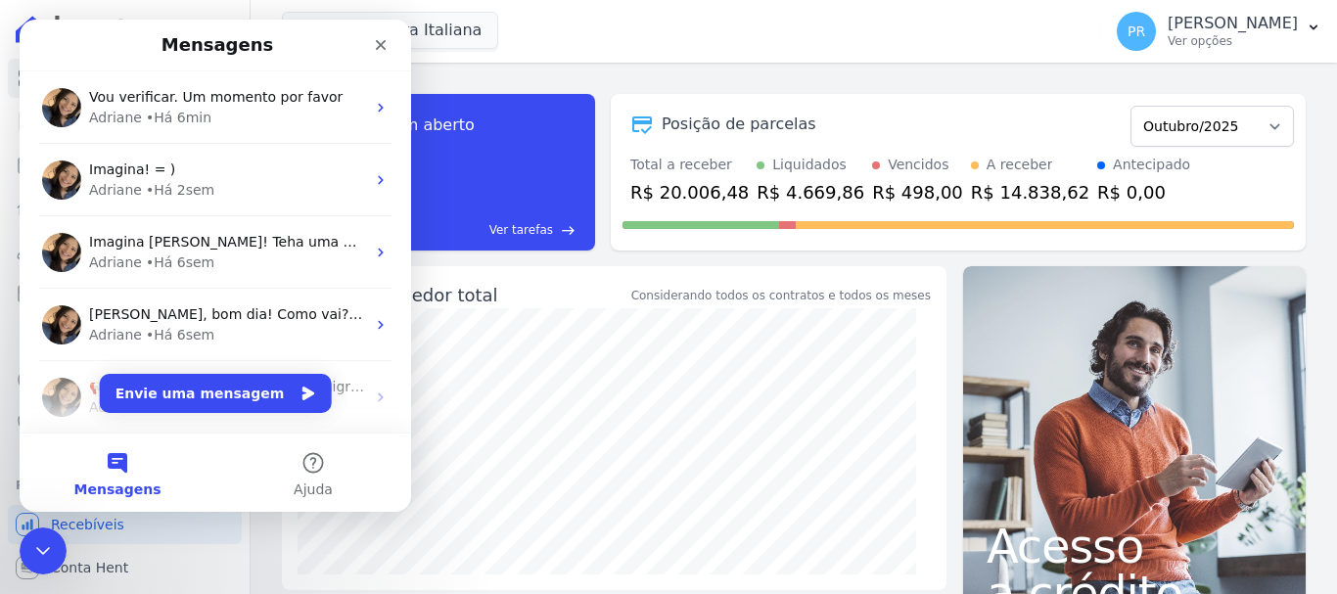
scroll to position [0, 0]
click at [56, 546] on div "Encerramento do Messenger da Intercom" at bounding box center [40, 547] width 47 height 47
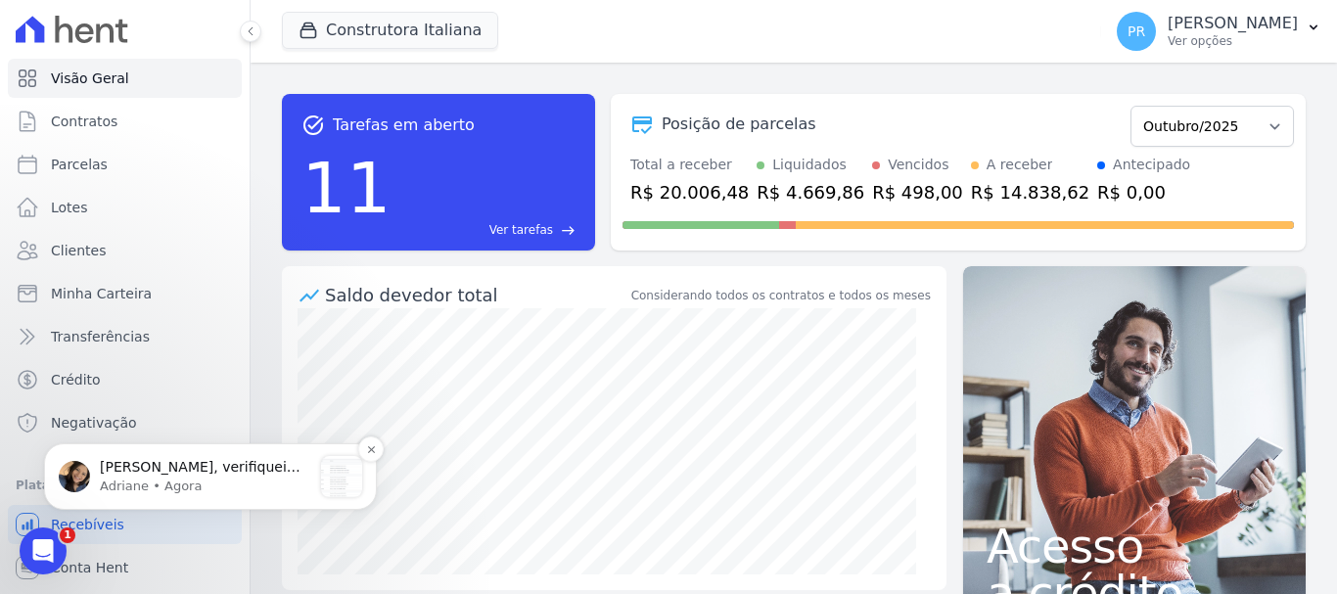
click at [225, 486] on p "Adriane • Agora" at bounding box center [205, 486] width 211 height 18
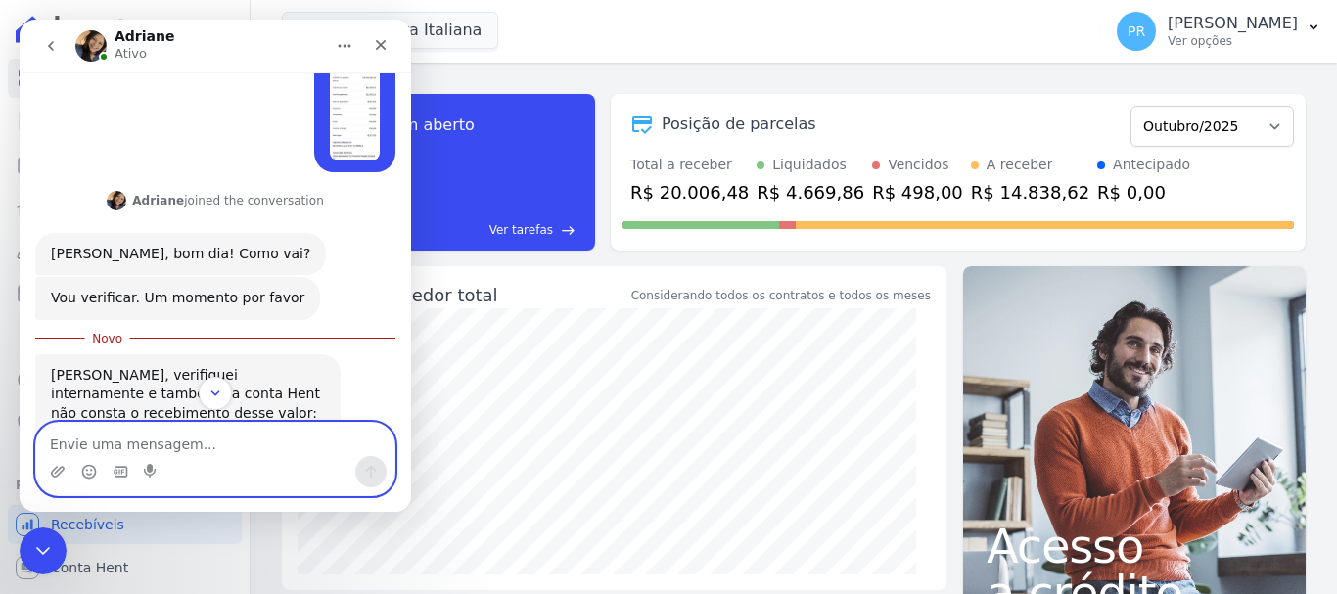
scroll to position [748, 0]
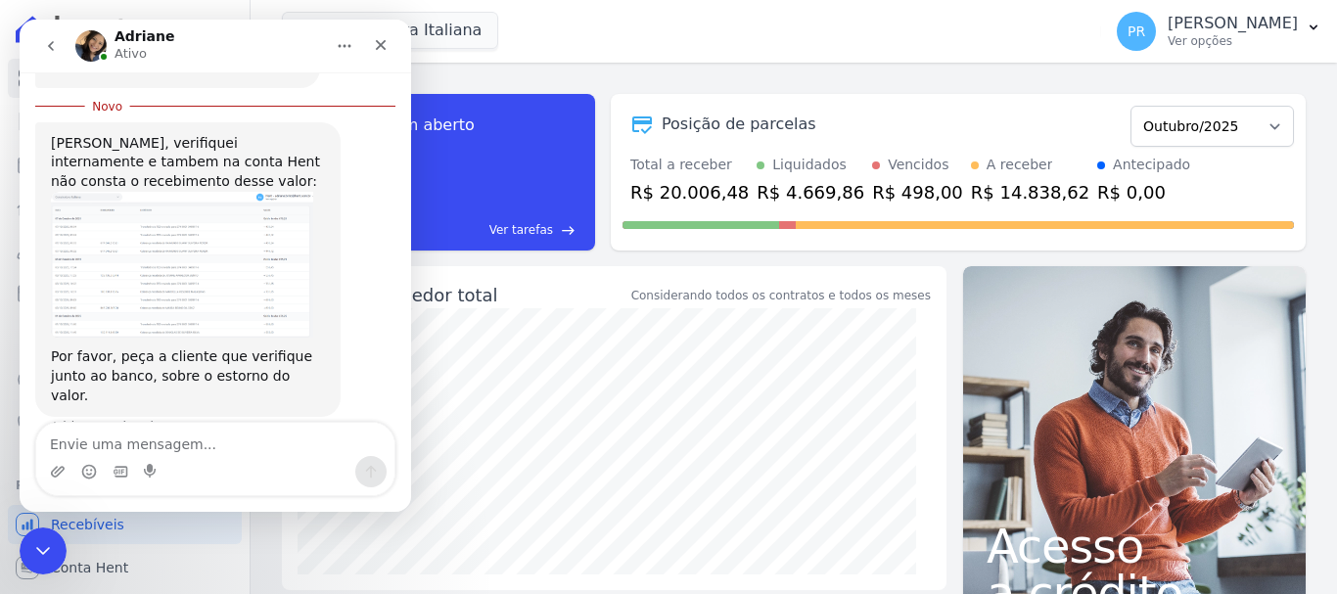
click at [153, 232] on img "Adriane diz…" at bounding box center [182, 265] width 262 height 147
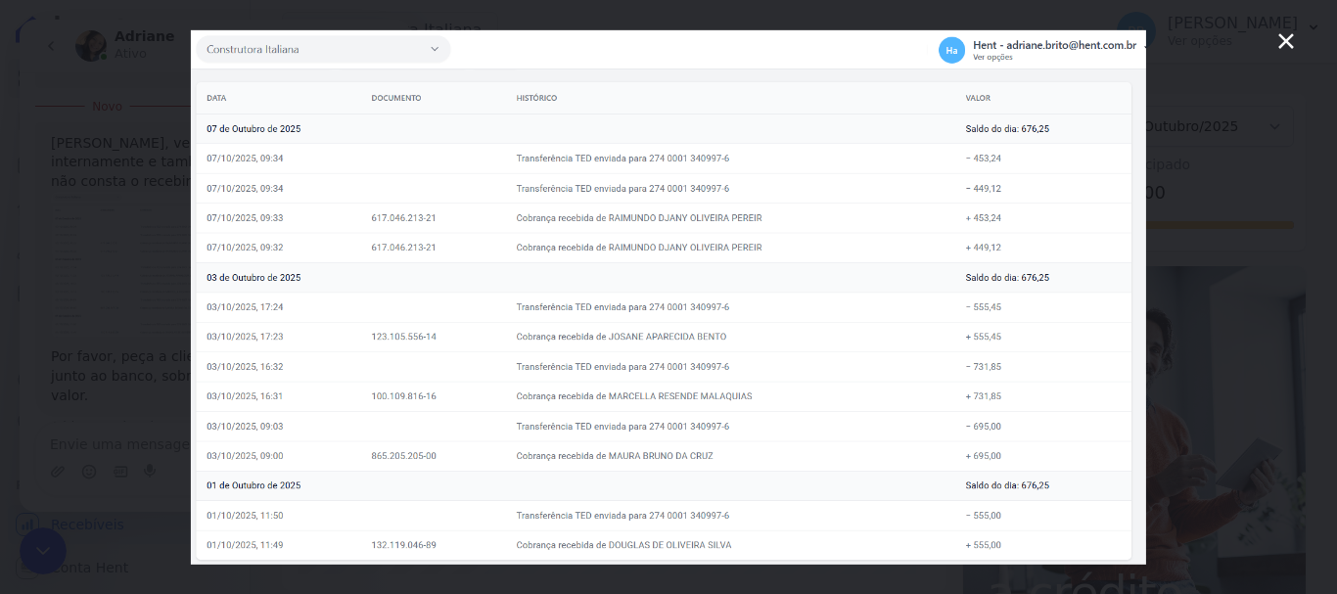
scroll to position [0, 0]
click at [1212, 114] on div "Messenger da Intercom" at bounding box center [668, 297] width 1337 height 594
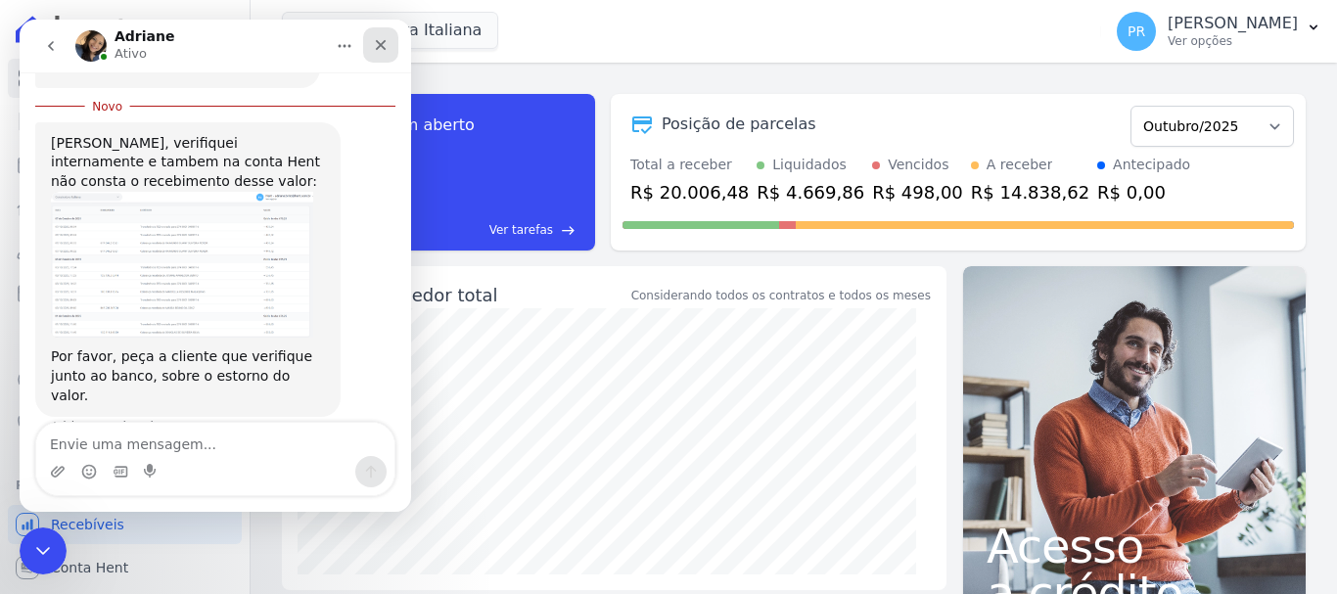
click at [379, 48] on icon "Fechar" at bounding box center [381, 45] width 11 height 11
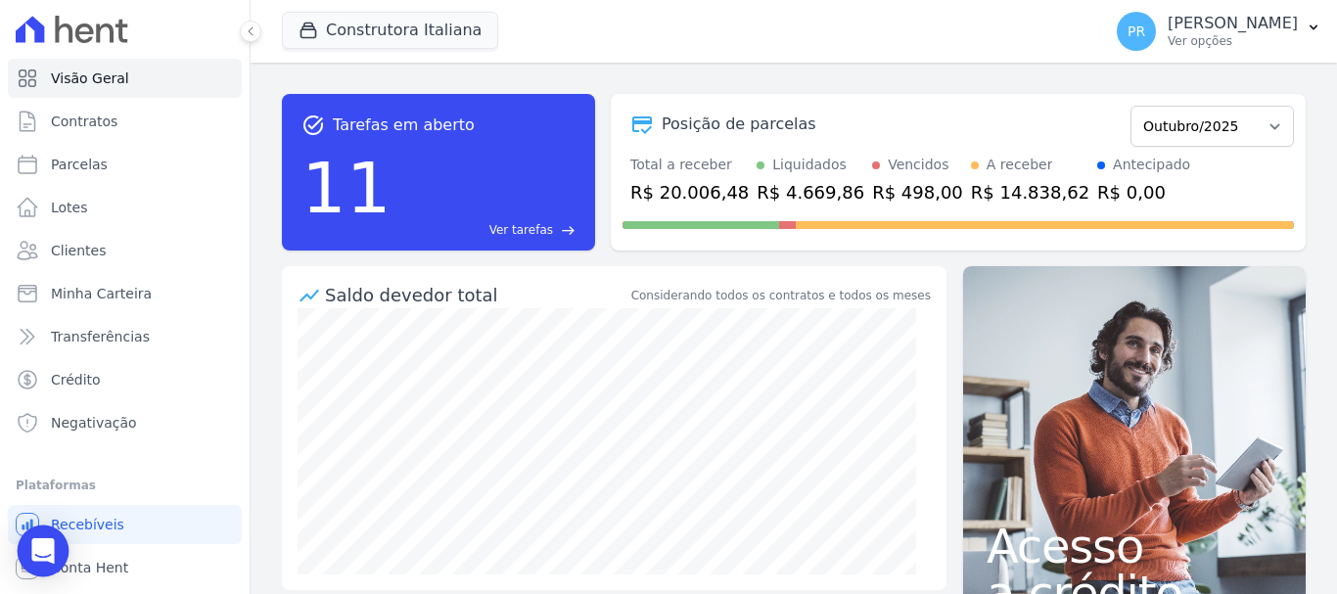
click at [40, 546] on icon "Open Intercom Messenger" at bounding box center [42, 550] width 23 height 25
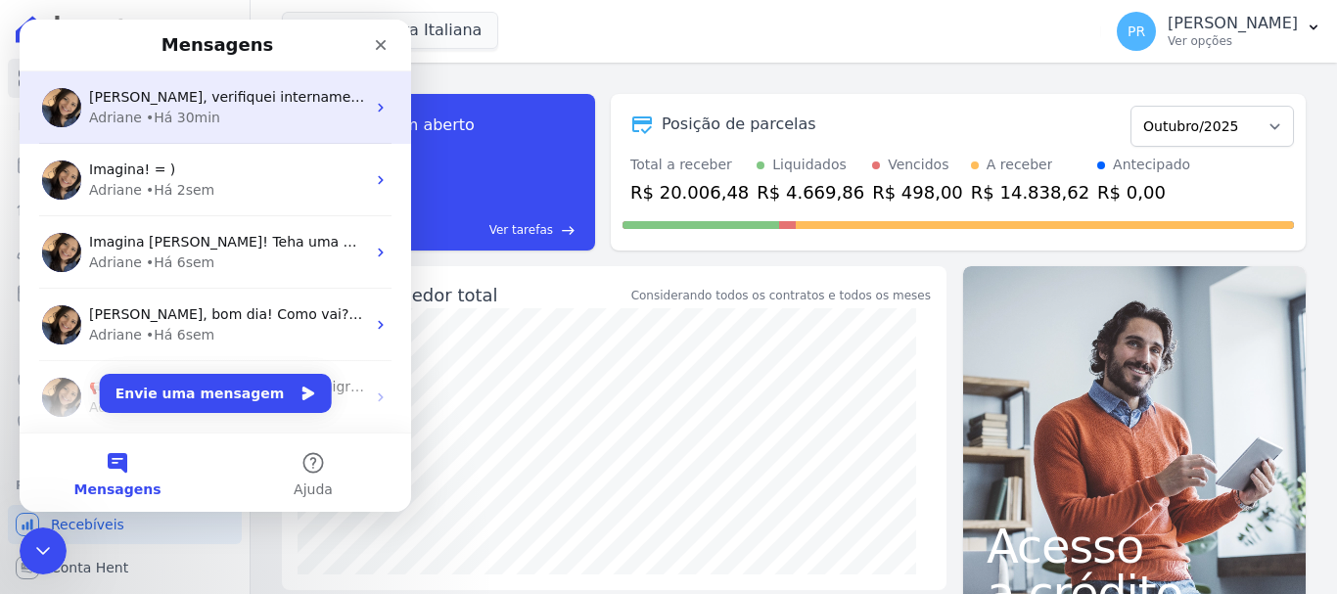
click at [221, 115] on div "[PERSON_NAME] • Há 30min" at bounding box center [227, 118] width 276 height 21
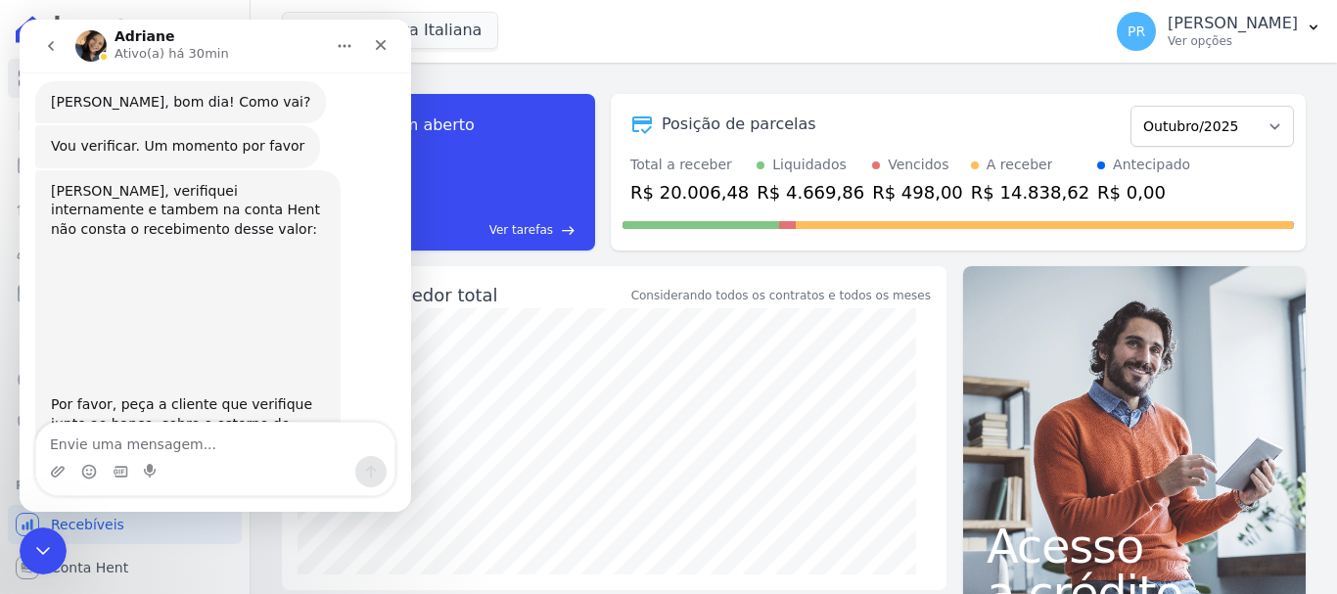
scroll to position [715, 0]
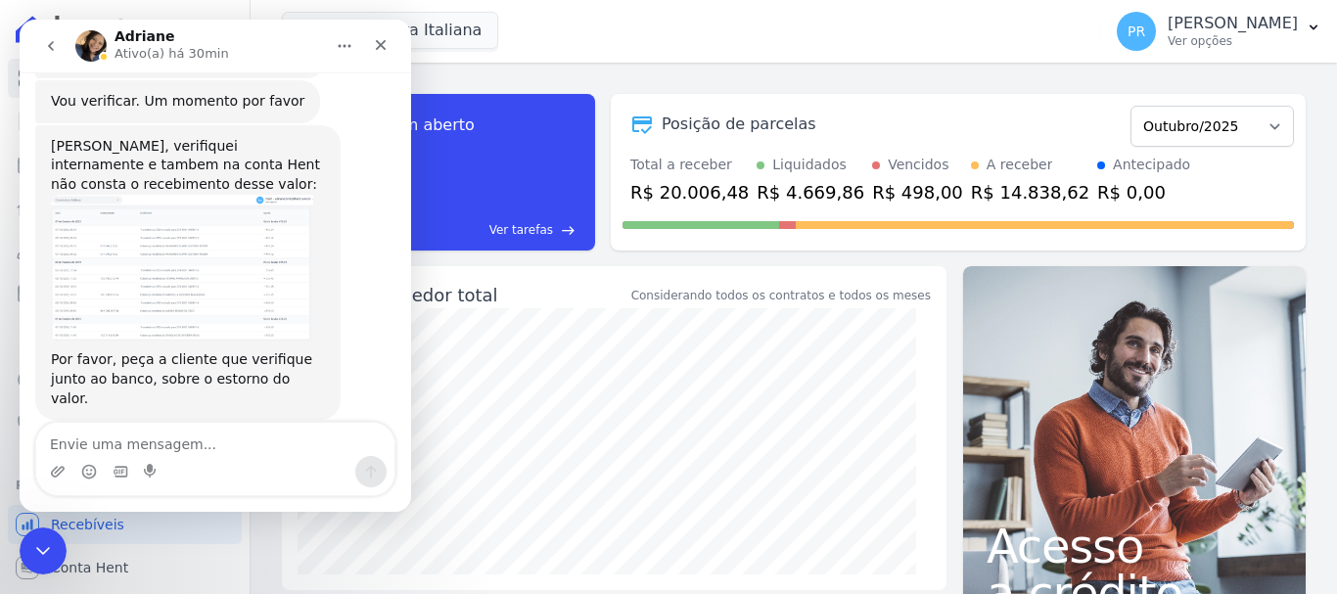
click at [231, 439] on textarea "Envie uma mensagem..." at bounding box center [215, 439] width 358 height 33
type textarea "A cliente nos informou que nao houve estorno"
